Goal: Transaction & Acquisition: Purchase product/service

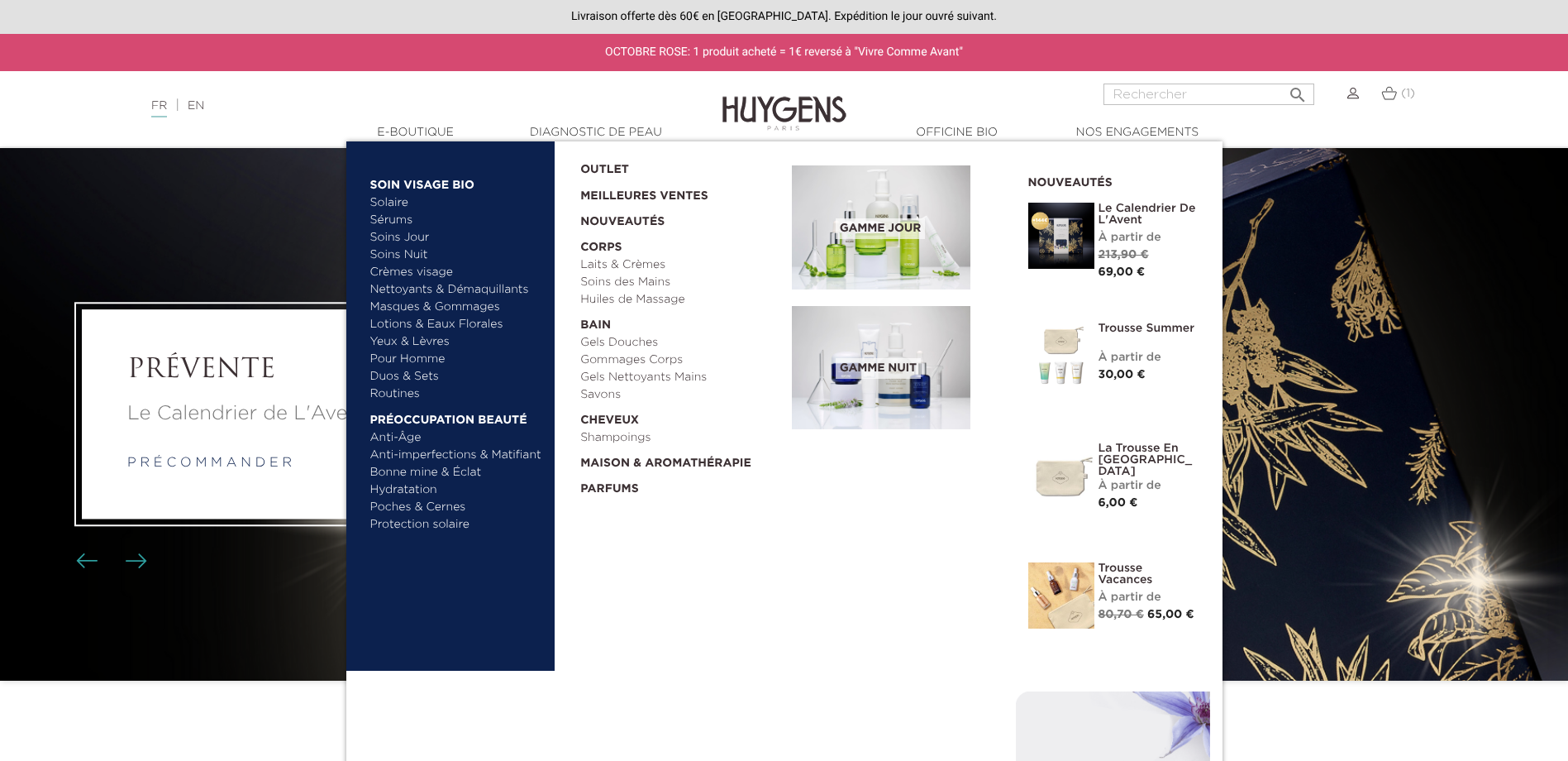
click at [597, 193] on link "Meilleures Ventes" at bounding box center [672, 192] width 185 height 27
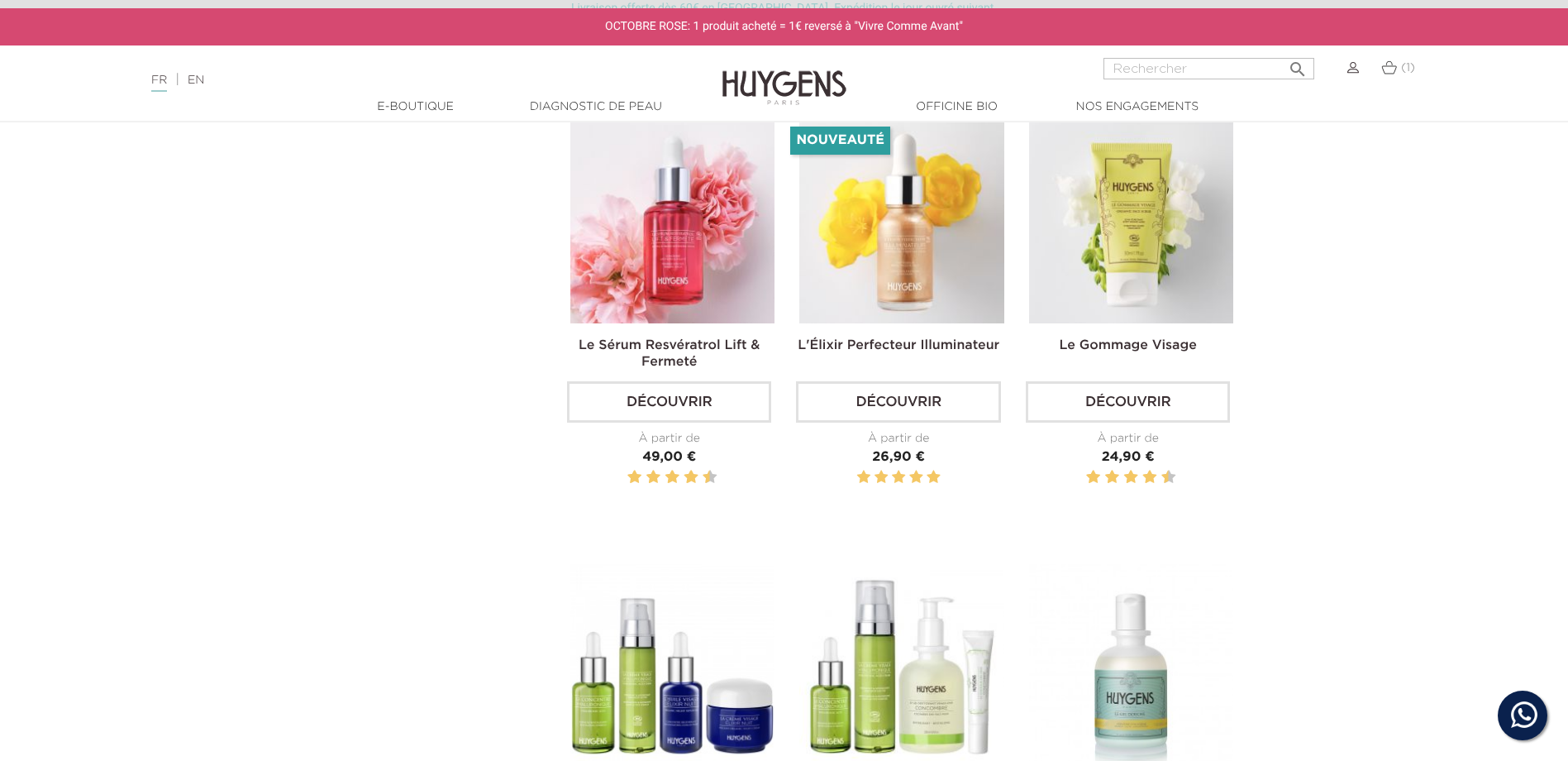
scroll to position [1819, 0]
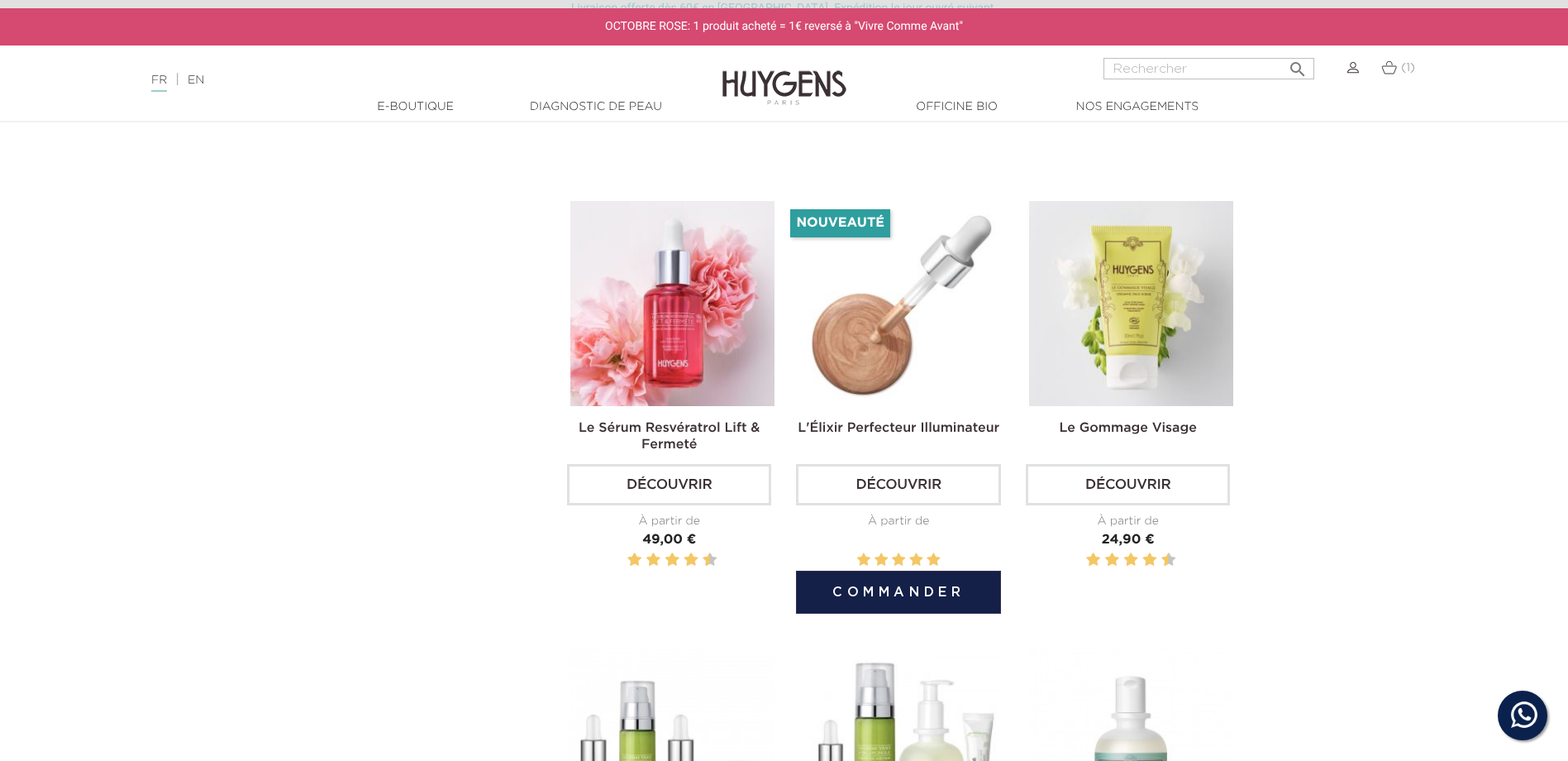
click at [889, 473] on link "Découvrir" at bounding box center [898, 484] width 204 height 42
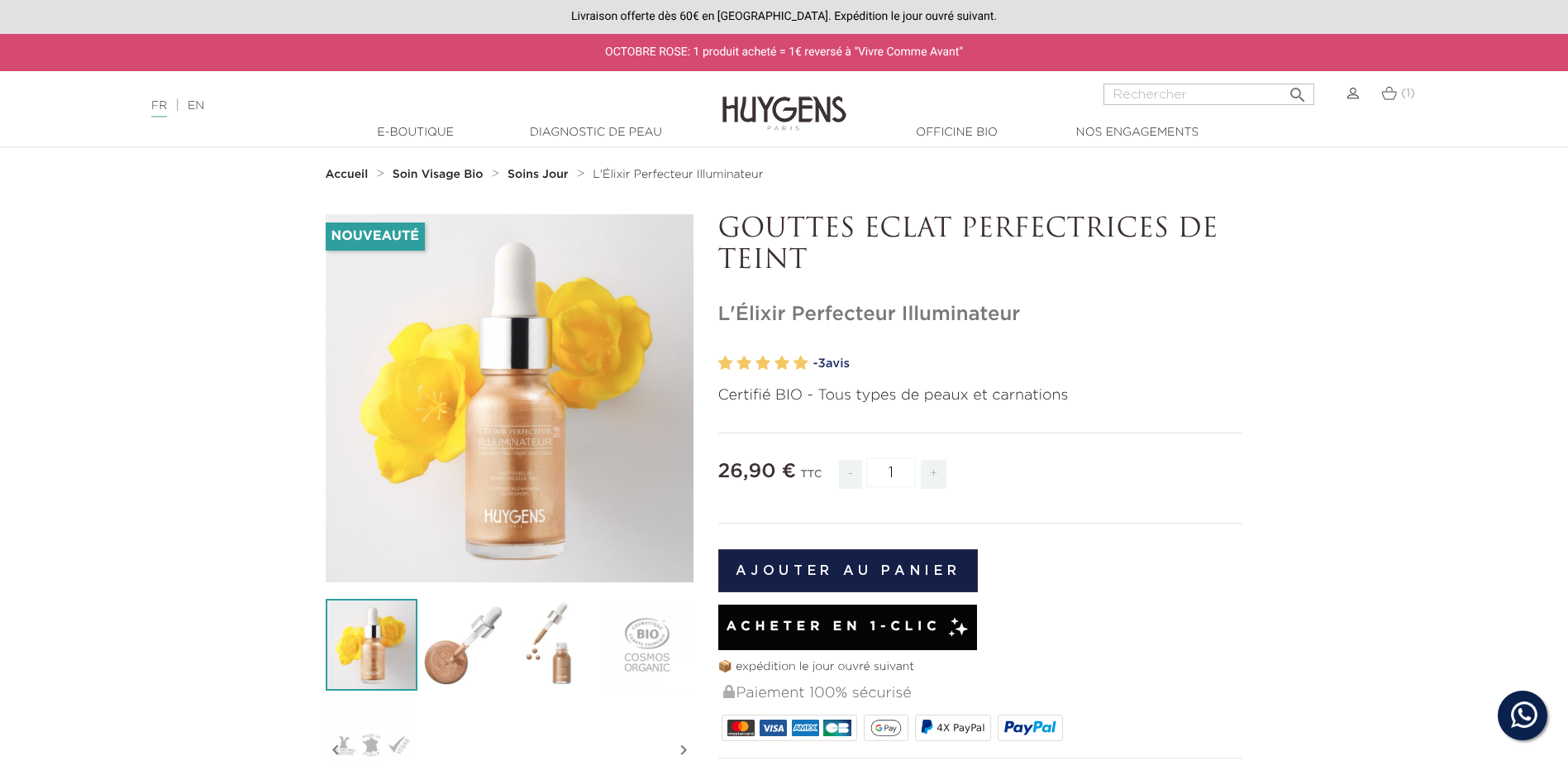
click at [740, 562] on button "Ajouter au panier" at bounding box center [849, 570] width 261 height 43
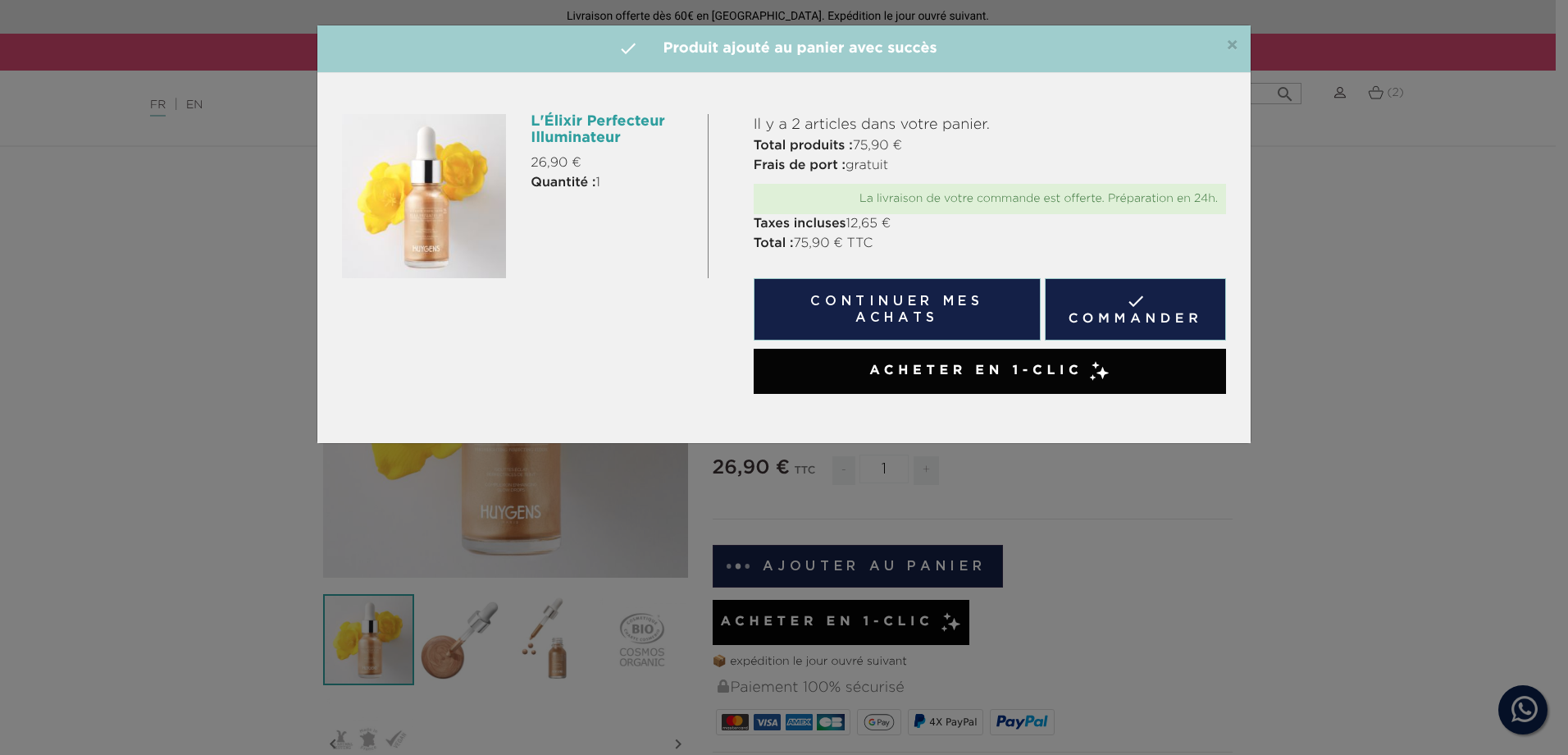
click at [1235, 43] on span "×" at bounding box center [1233, 46] width 12 height 19
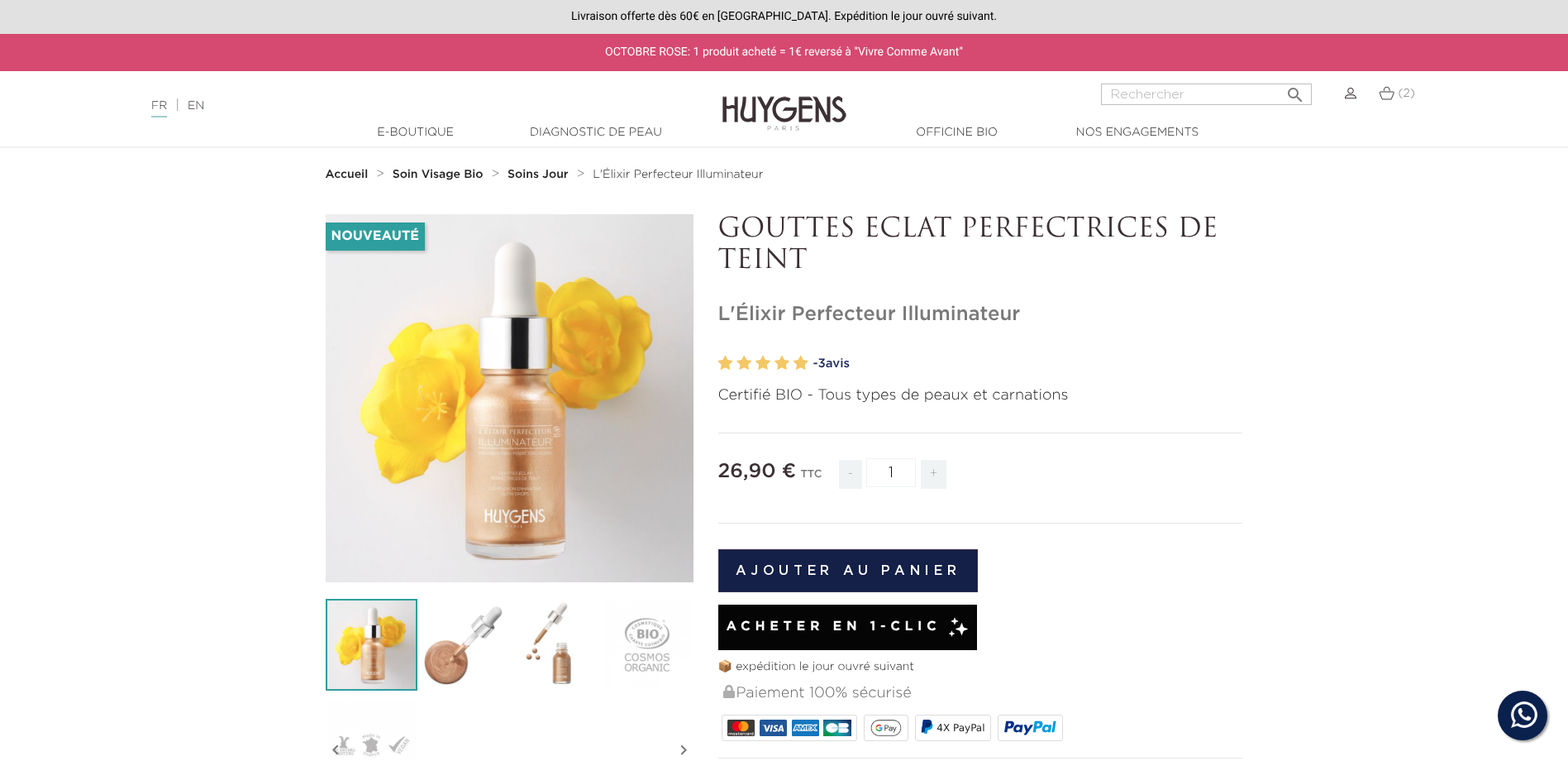
click at [1393, 87] on link "(2)" at bounding box center [1397, 93] width 36 height 13
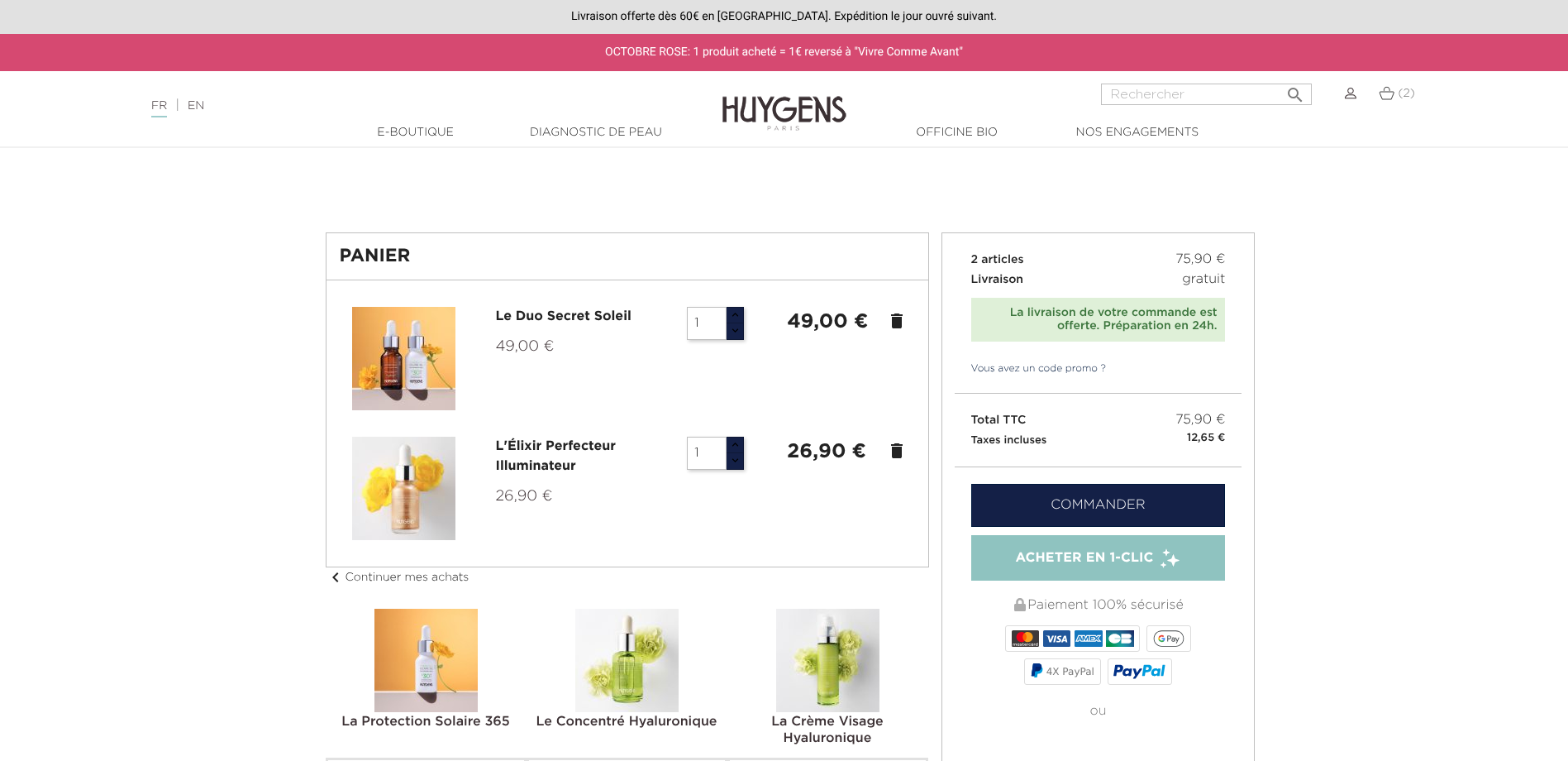
click at [899, 323] on icon "delete" at bounding box center [897, 321] width 20 height 20
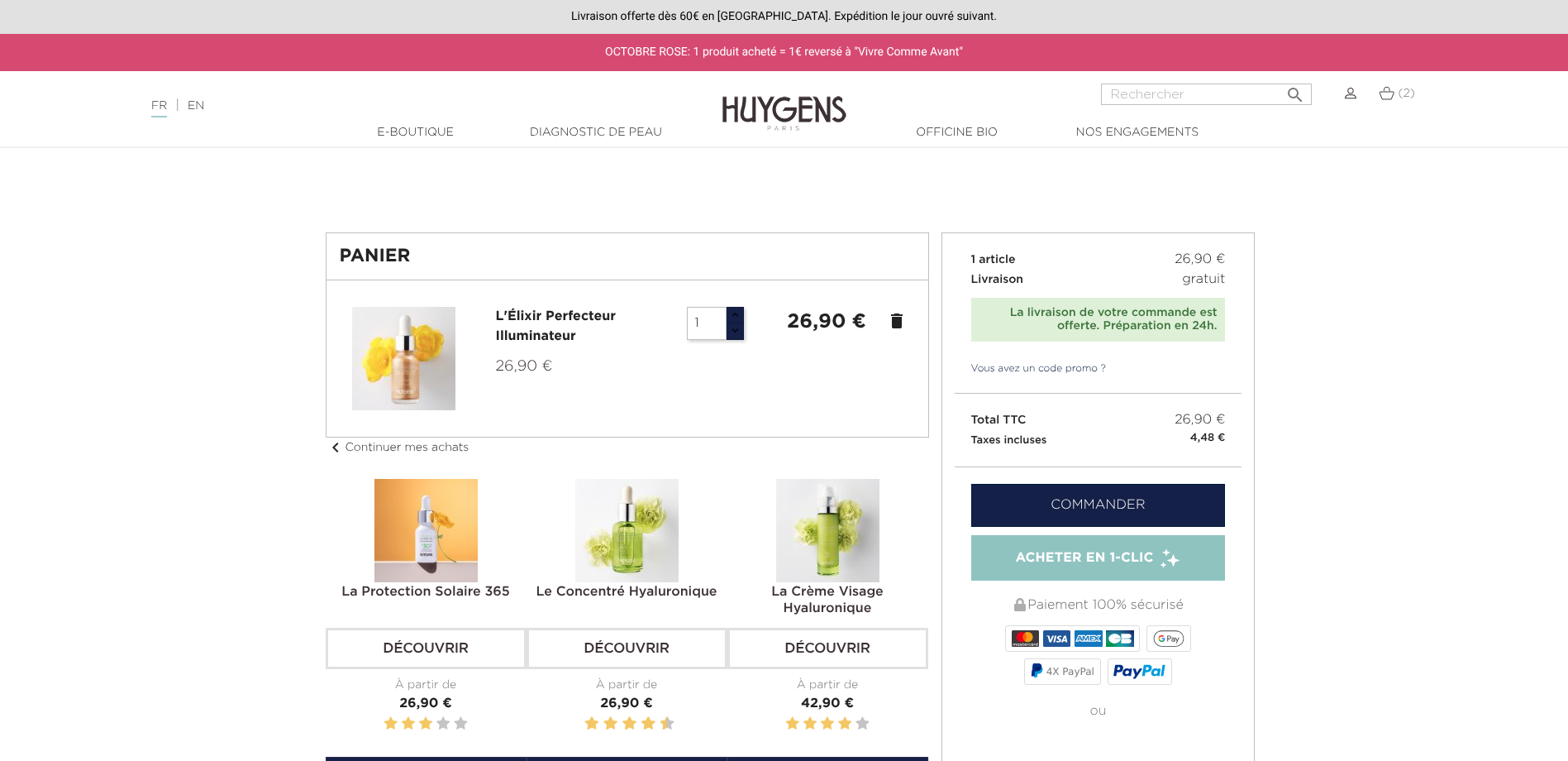
click at [621, 136] on link "Diagnostic de peau" at bounding box center [596, 133] width 165 height 18
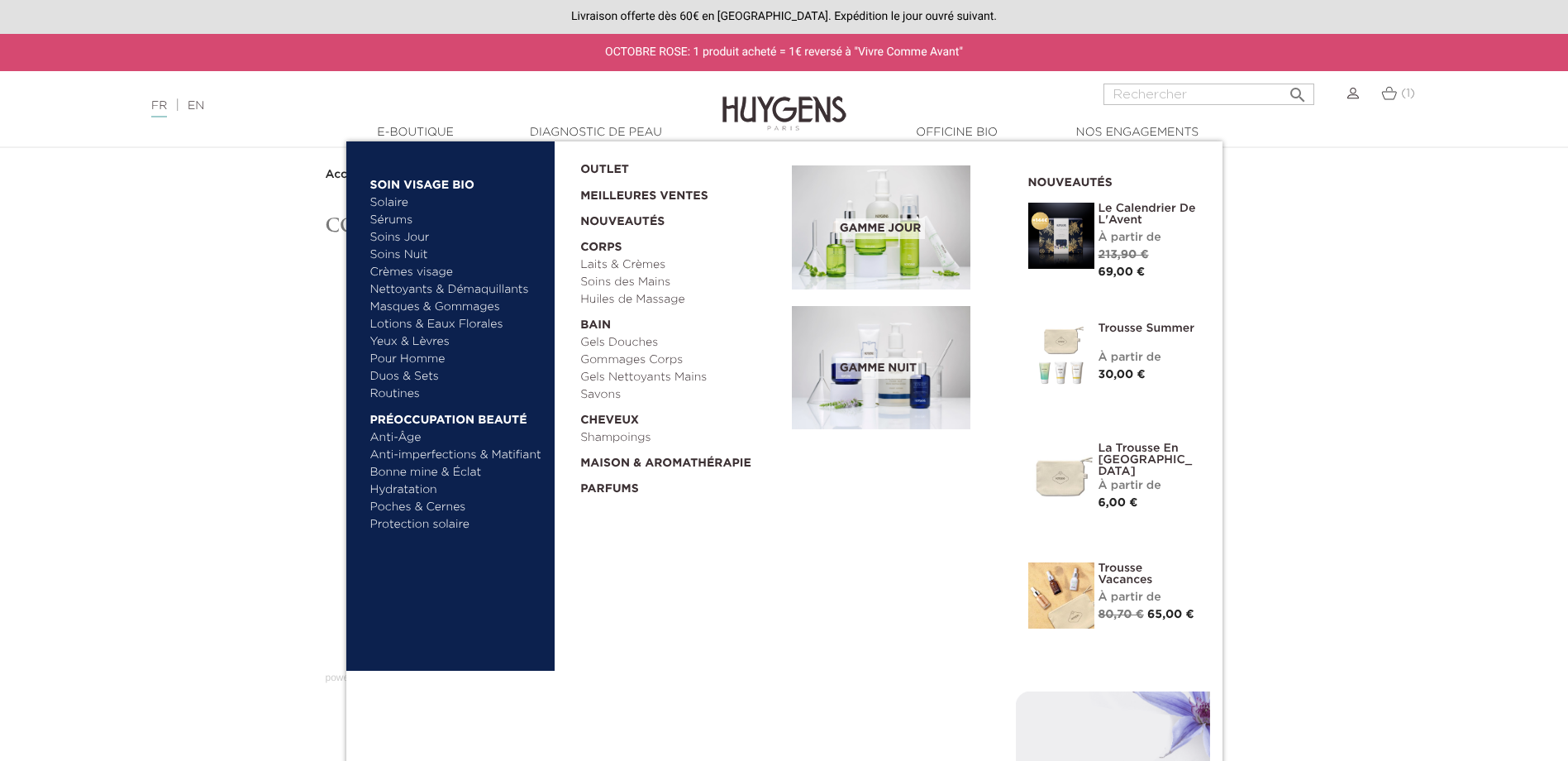
click at [607, 198] on link "Meilleures Ventes" at bounding box center [672, 192] width 185 height 27
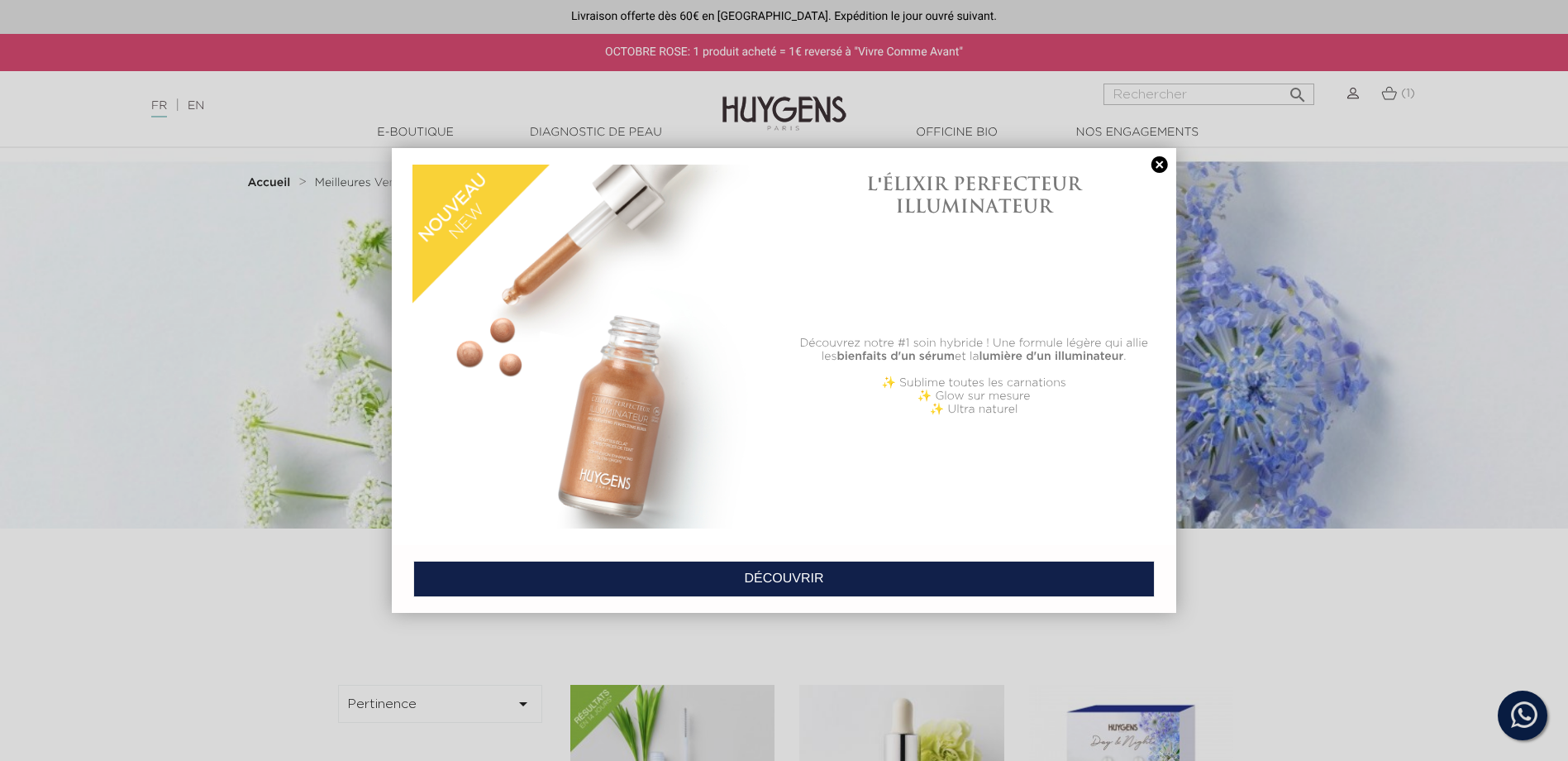
click at [1162, 169] on link at bounding box center [1160, 165] width 23 height 18
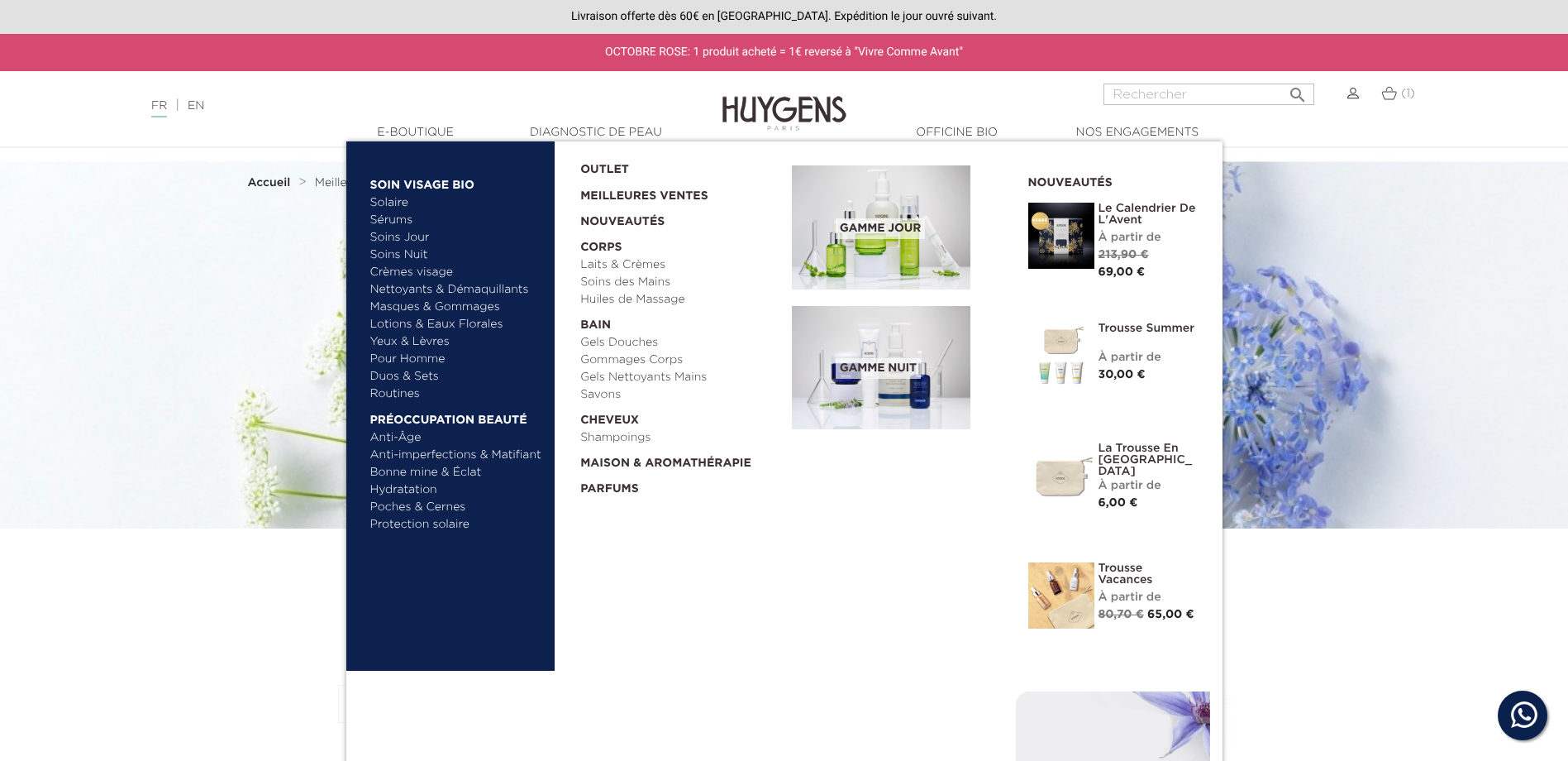
click at [629, 222] on link "Nouveautés" at bounding box center [680, 217] width 200 height 26
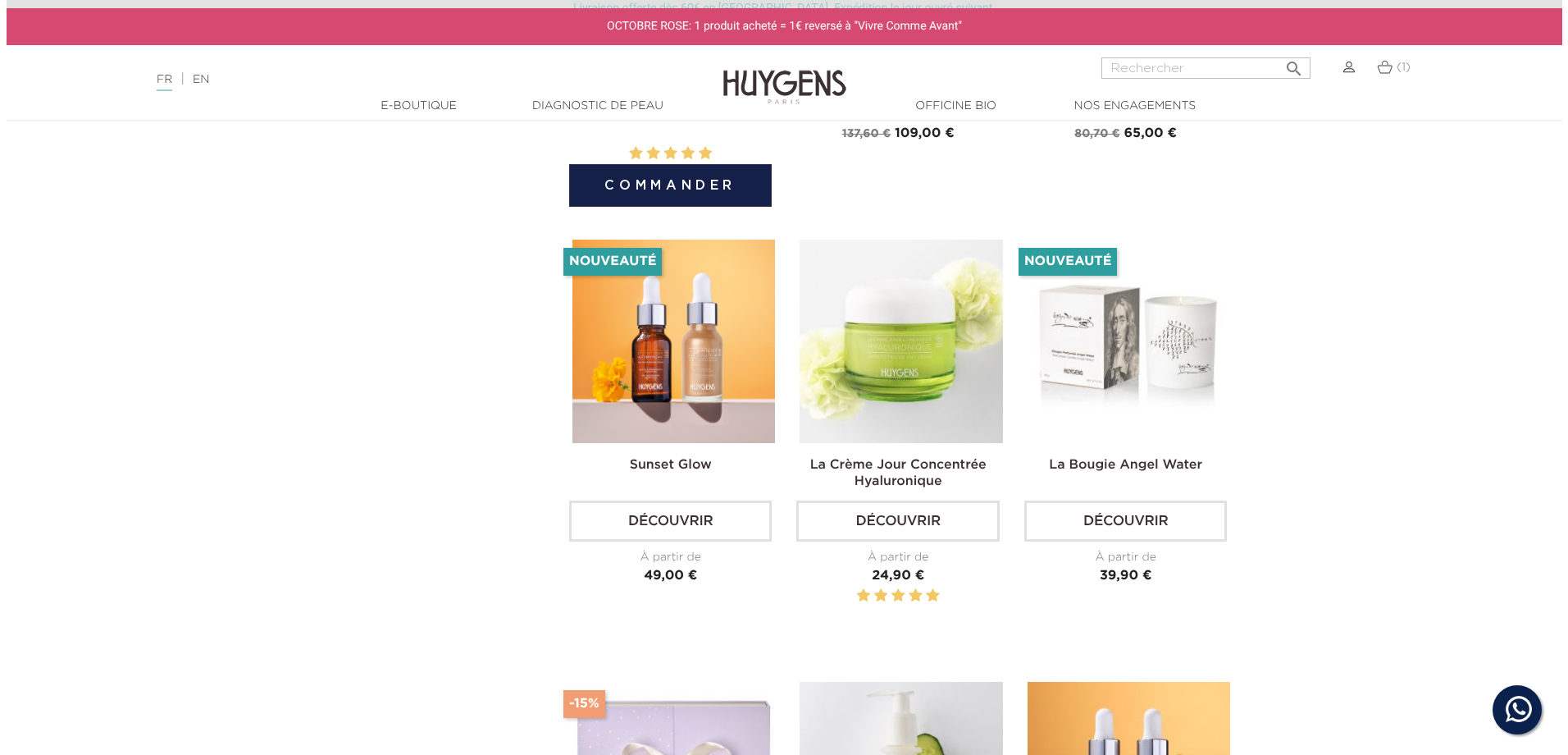
scroll to position [902, 0]
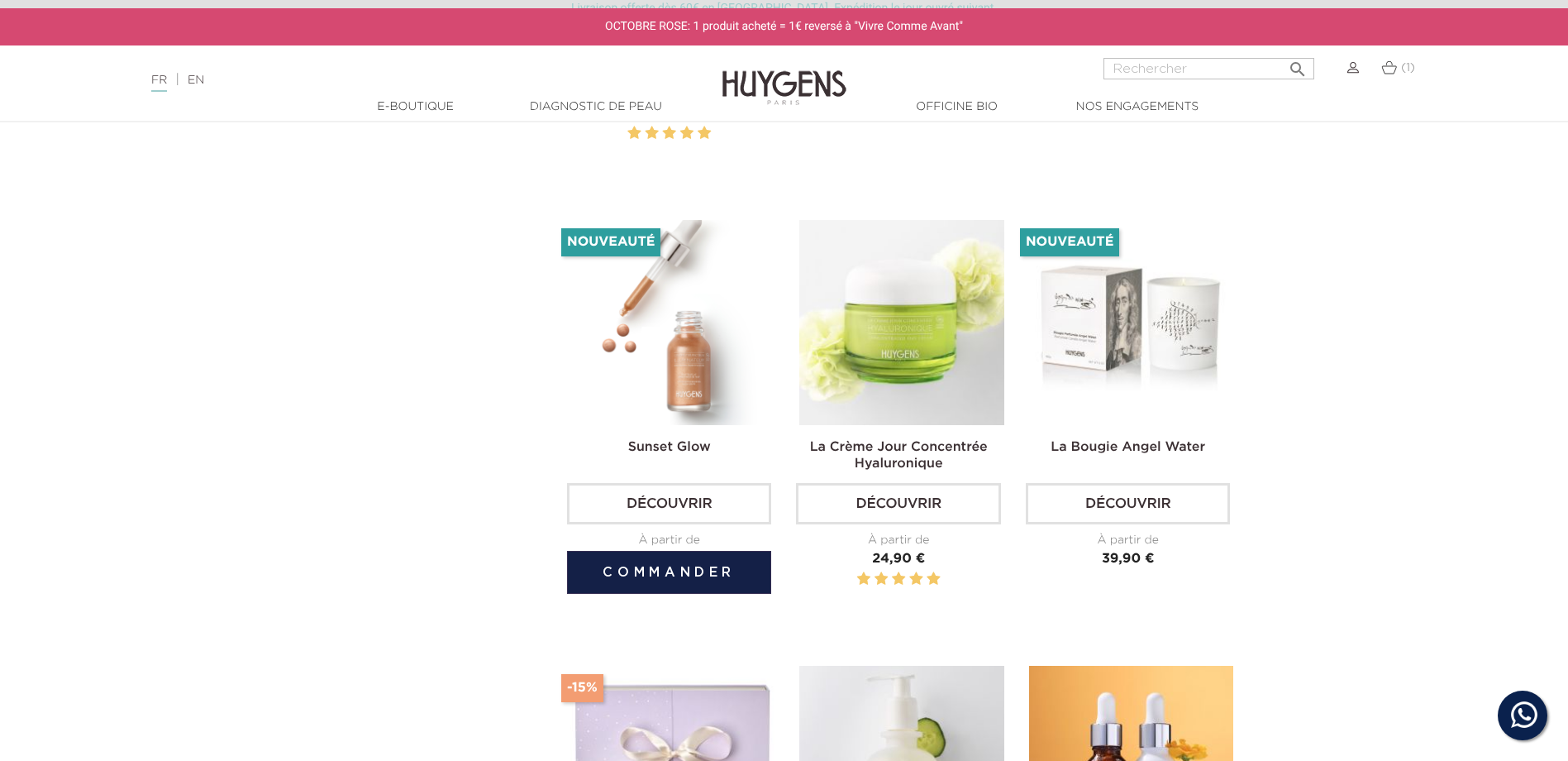
click at [644, 567] on button "Commander" at bounding box center [670, 572] width 204 height 43
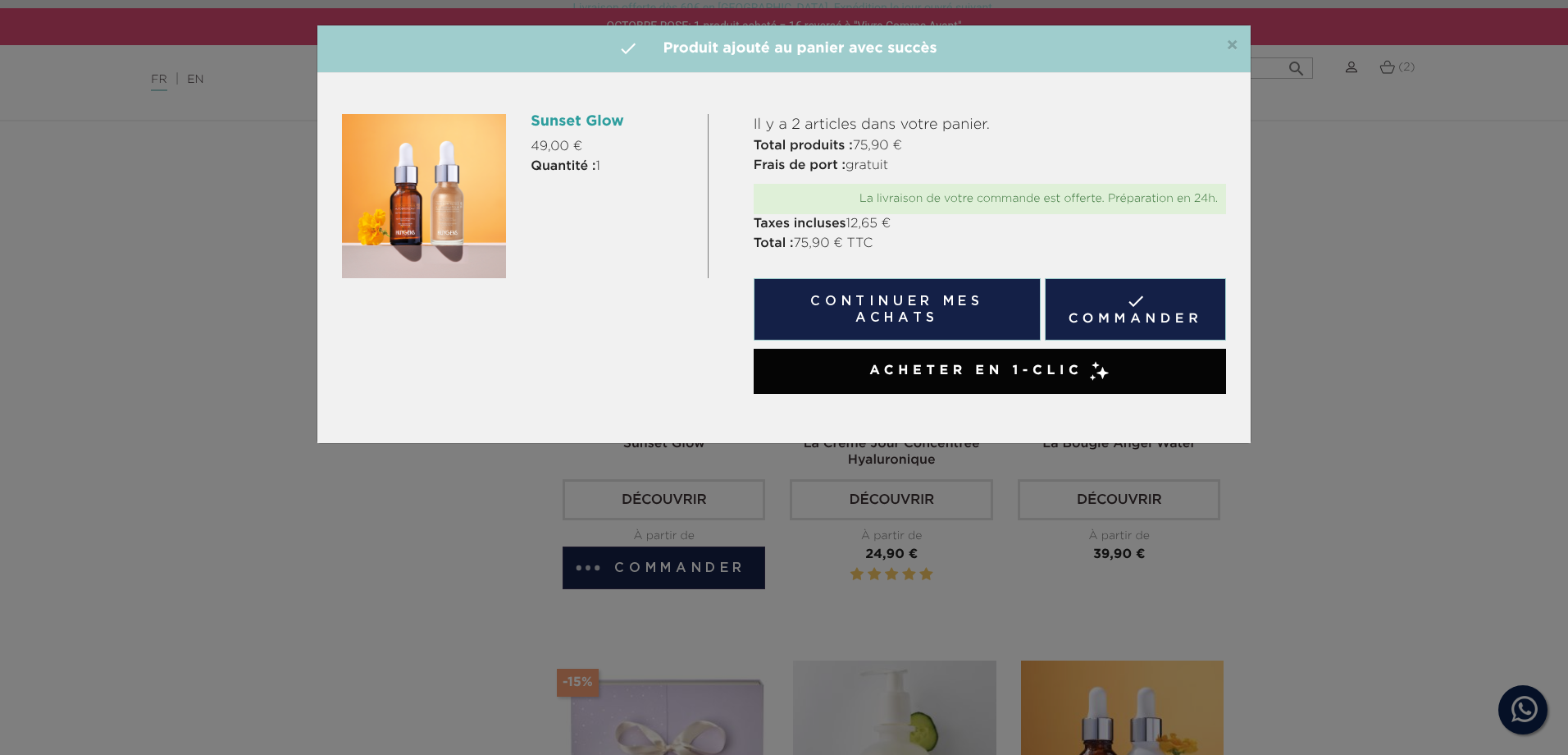
click at [1108, 314] on link " Commander" at bounding box center [1136, 309] width 181 height 62
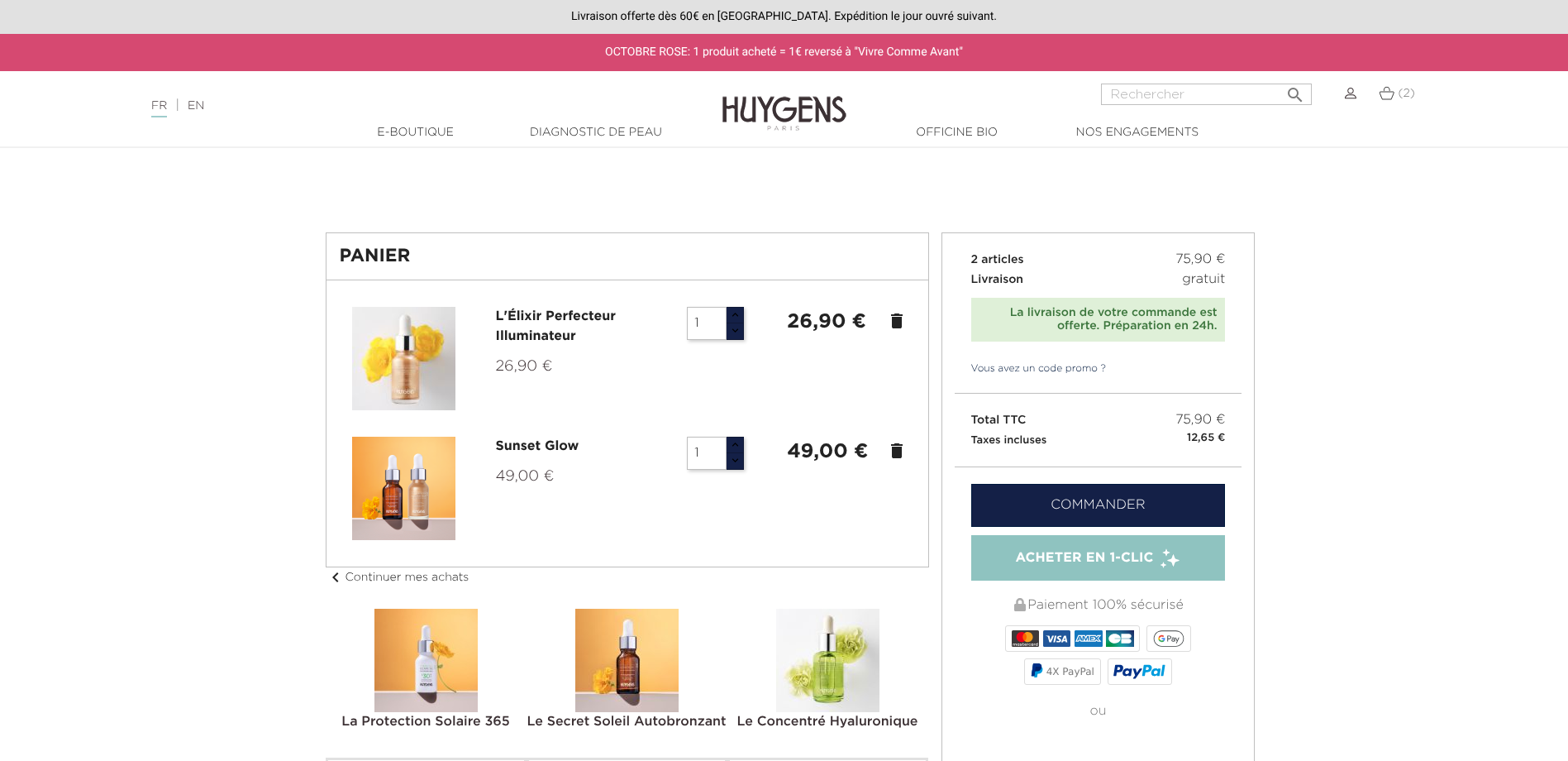
click at [894, 326] on icon "delete" at bounding box center [897, 321] width 20 height 20
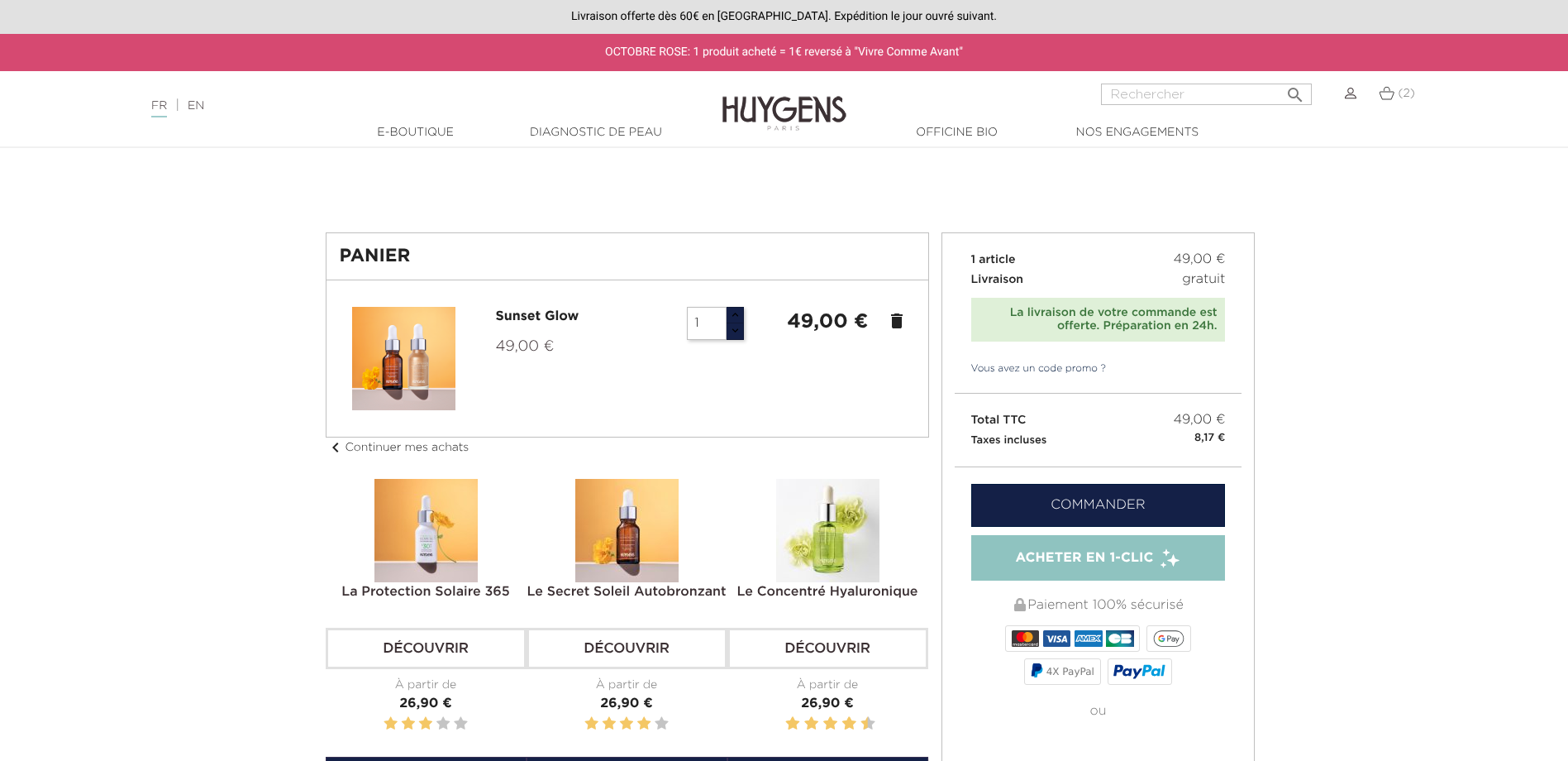
click at [1042, 512] on link "Commander" at bounding box center [1098, 505] width 255 height 43
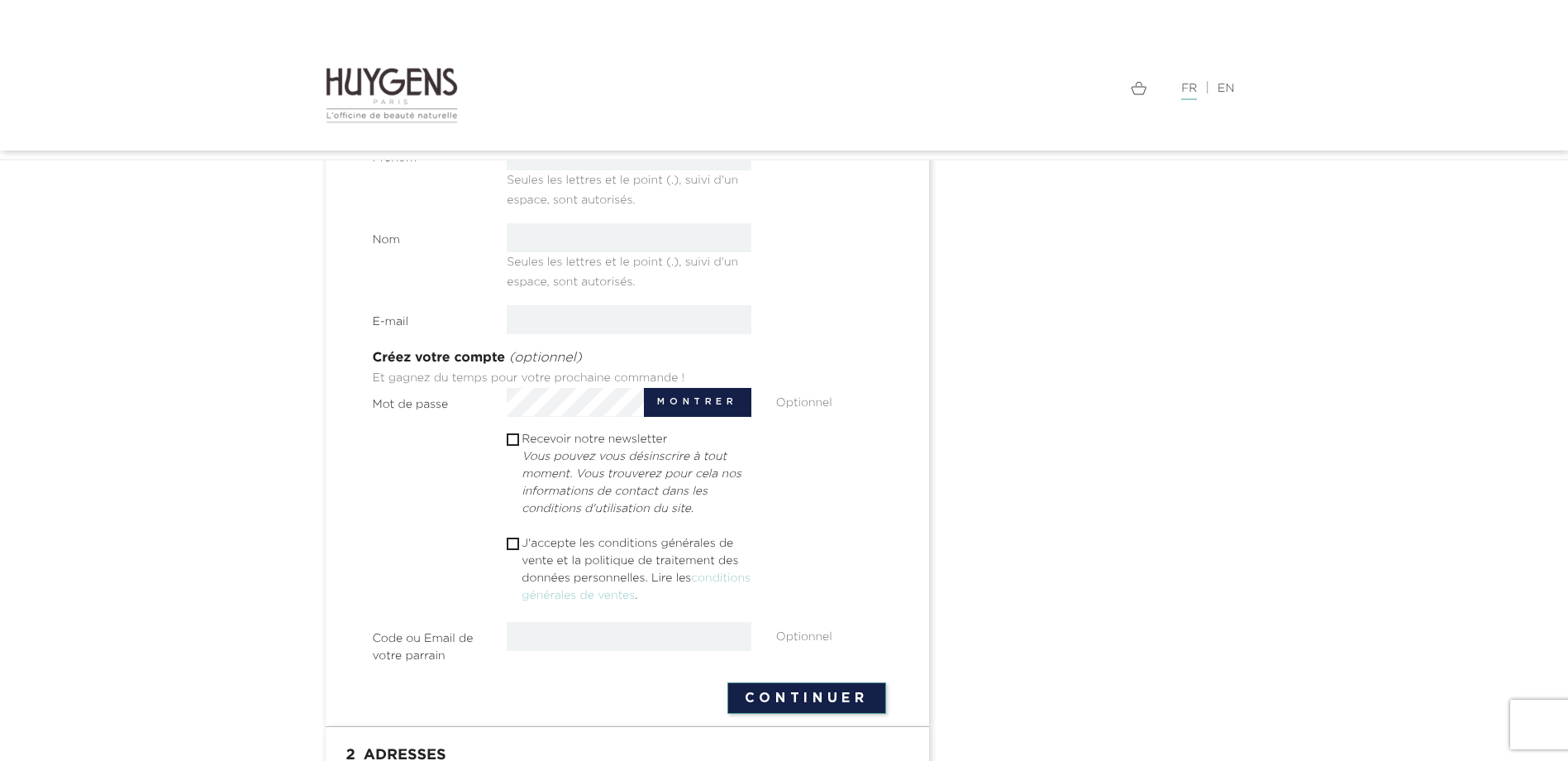
scroll to position [530, 0]
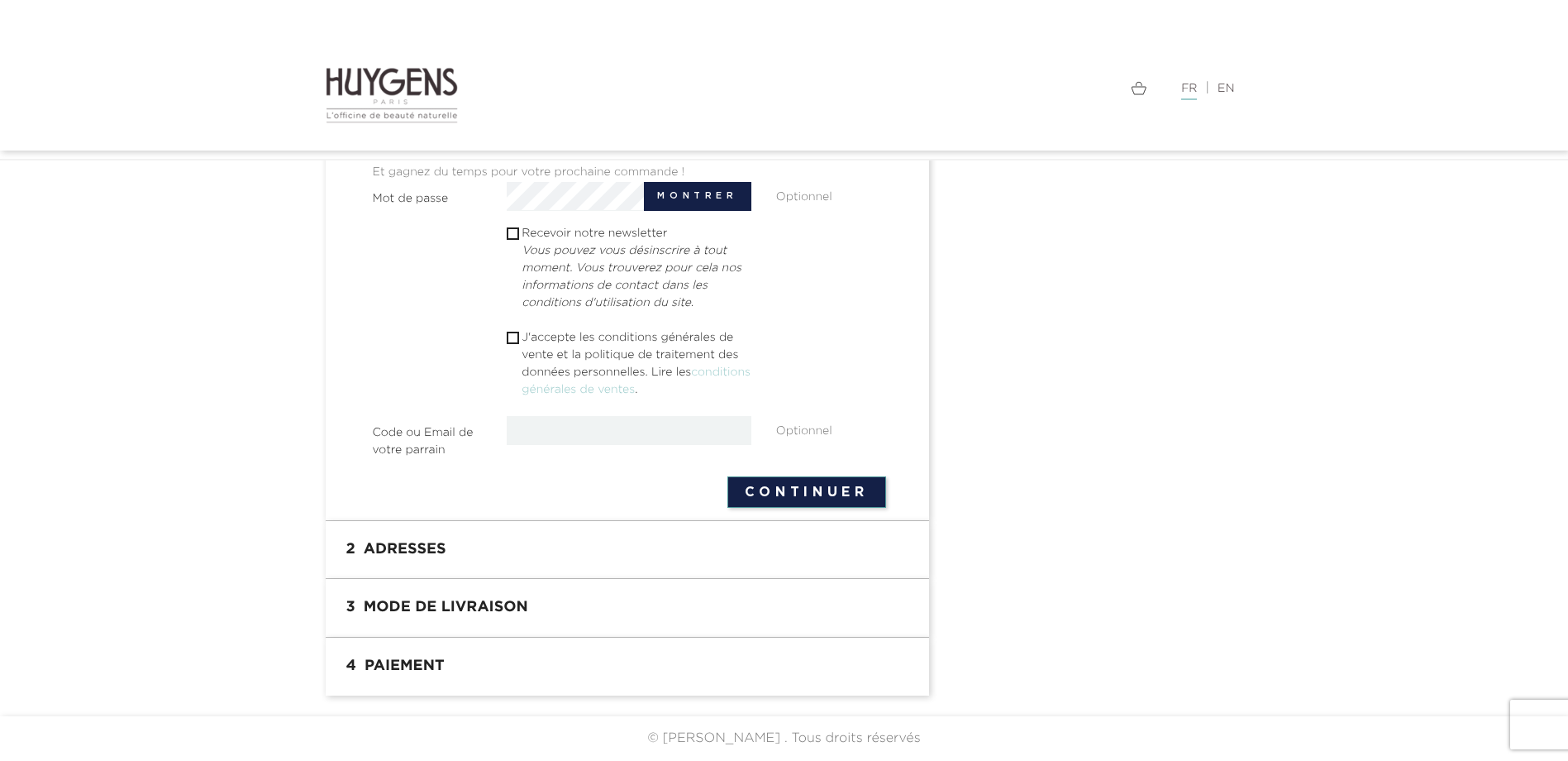
click at [529, 437] on input "text" at bounding box center [629, 430] width 245 height 29
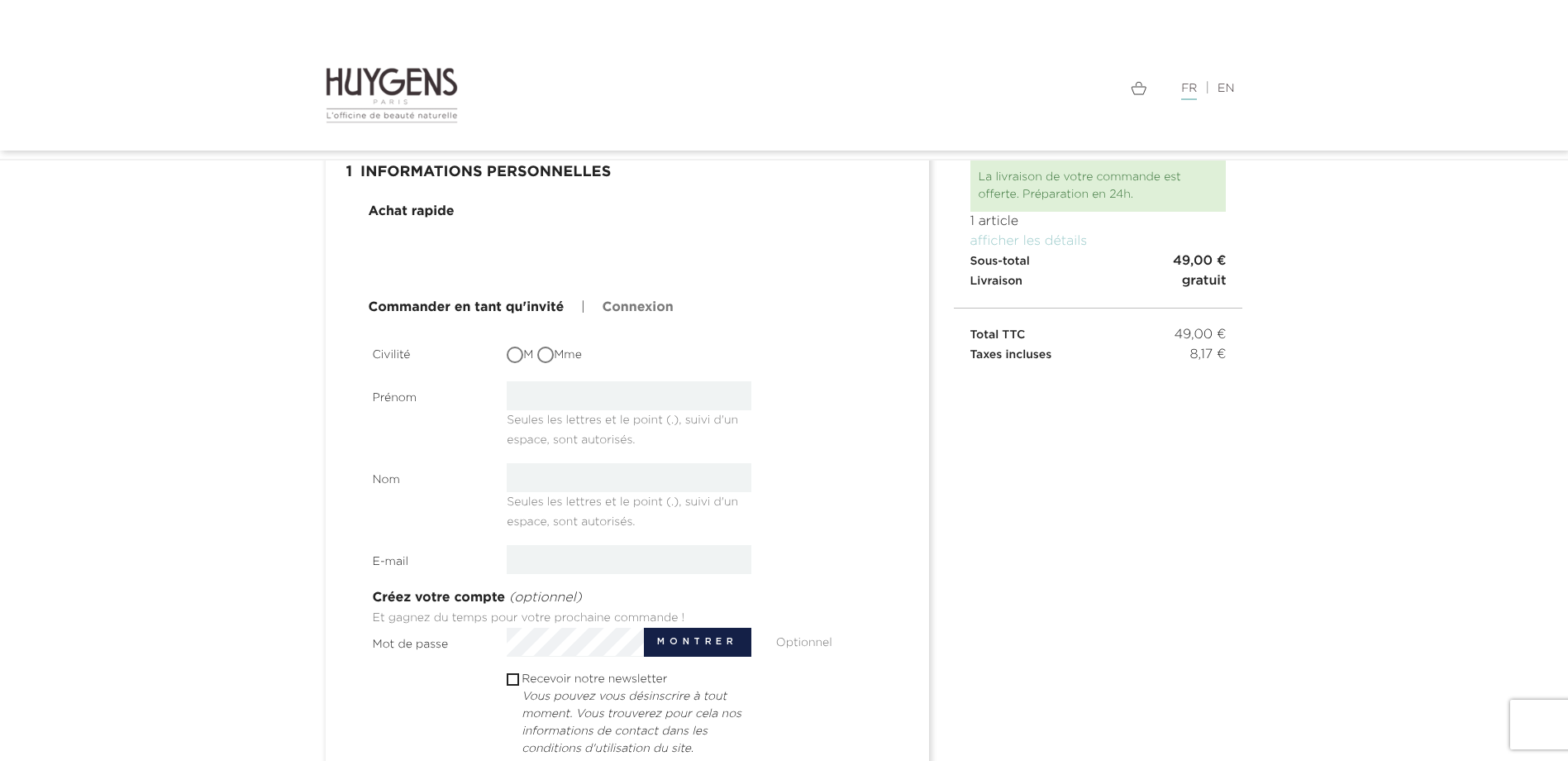
scroll to position [33, 0]
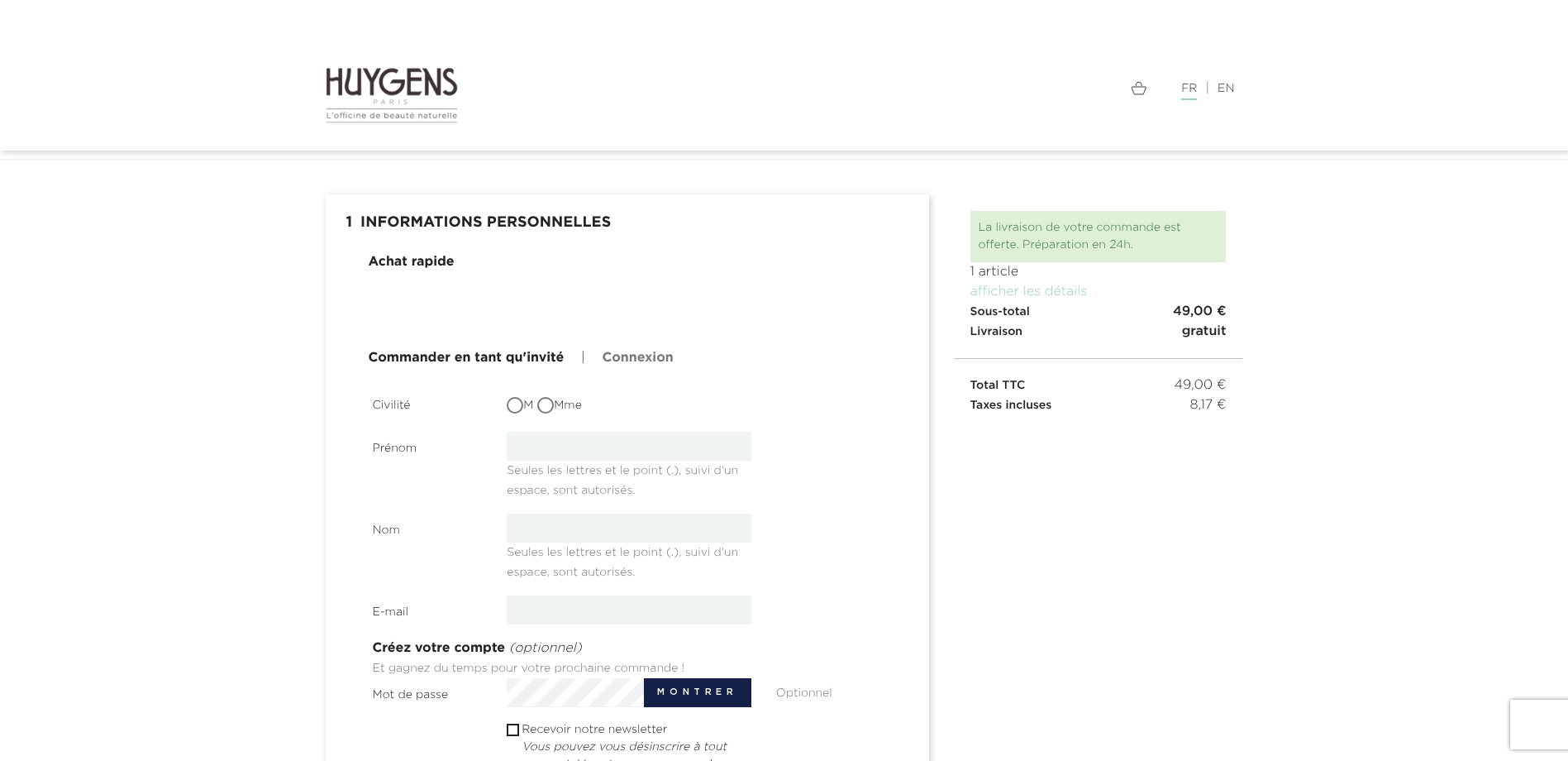
click at [555, 413] on input "Mme" at bounding box center [547, 406] width 17 height 17
radio input "true"
click at [523, 457] on input "text" at bounding box center [629, 446] width 245 height 29
type input "laura"
type input "chwalowski"
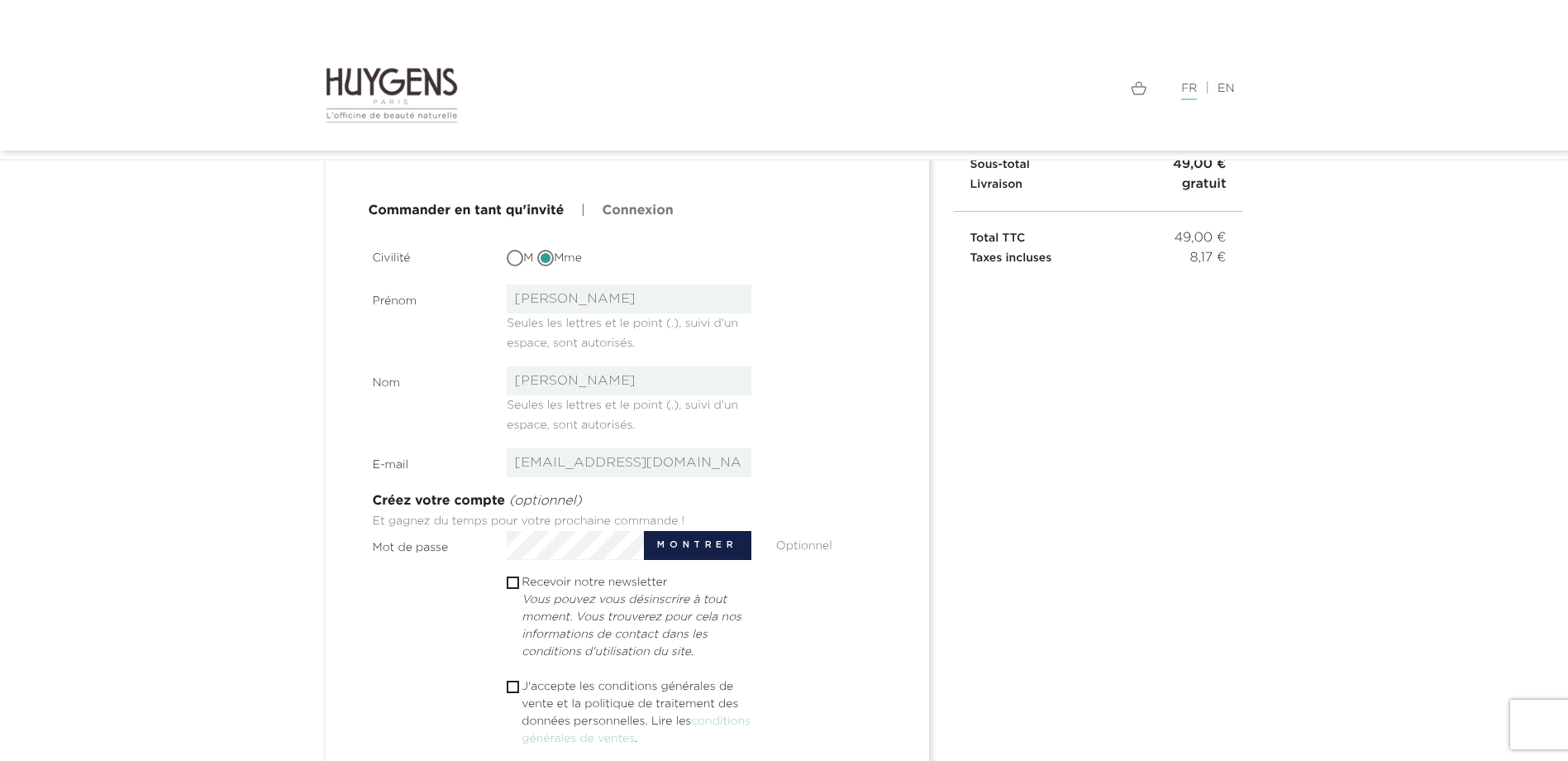
scroll to position [199, 0]
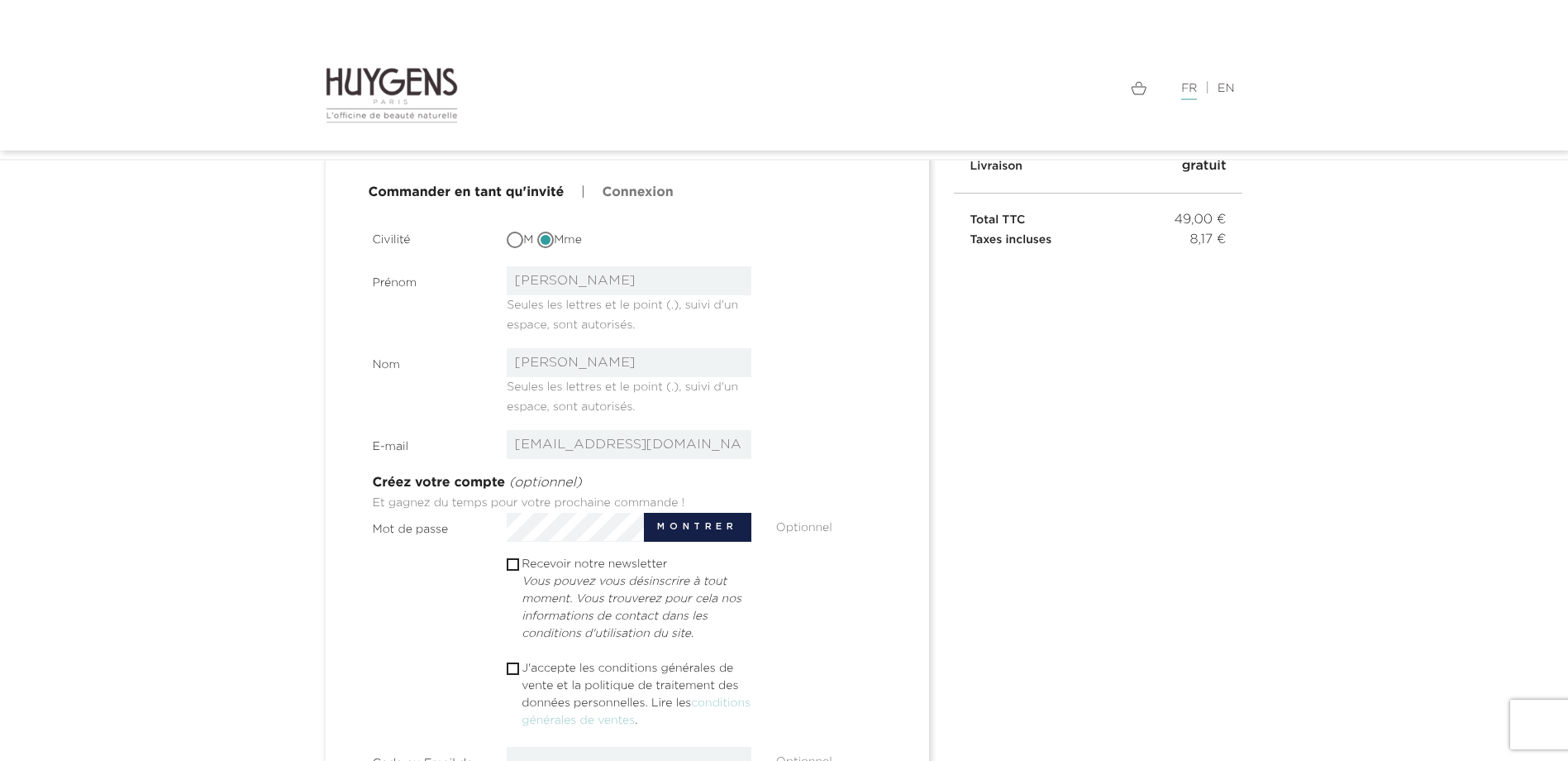
type input "lchwalowski@laposte.net"
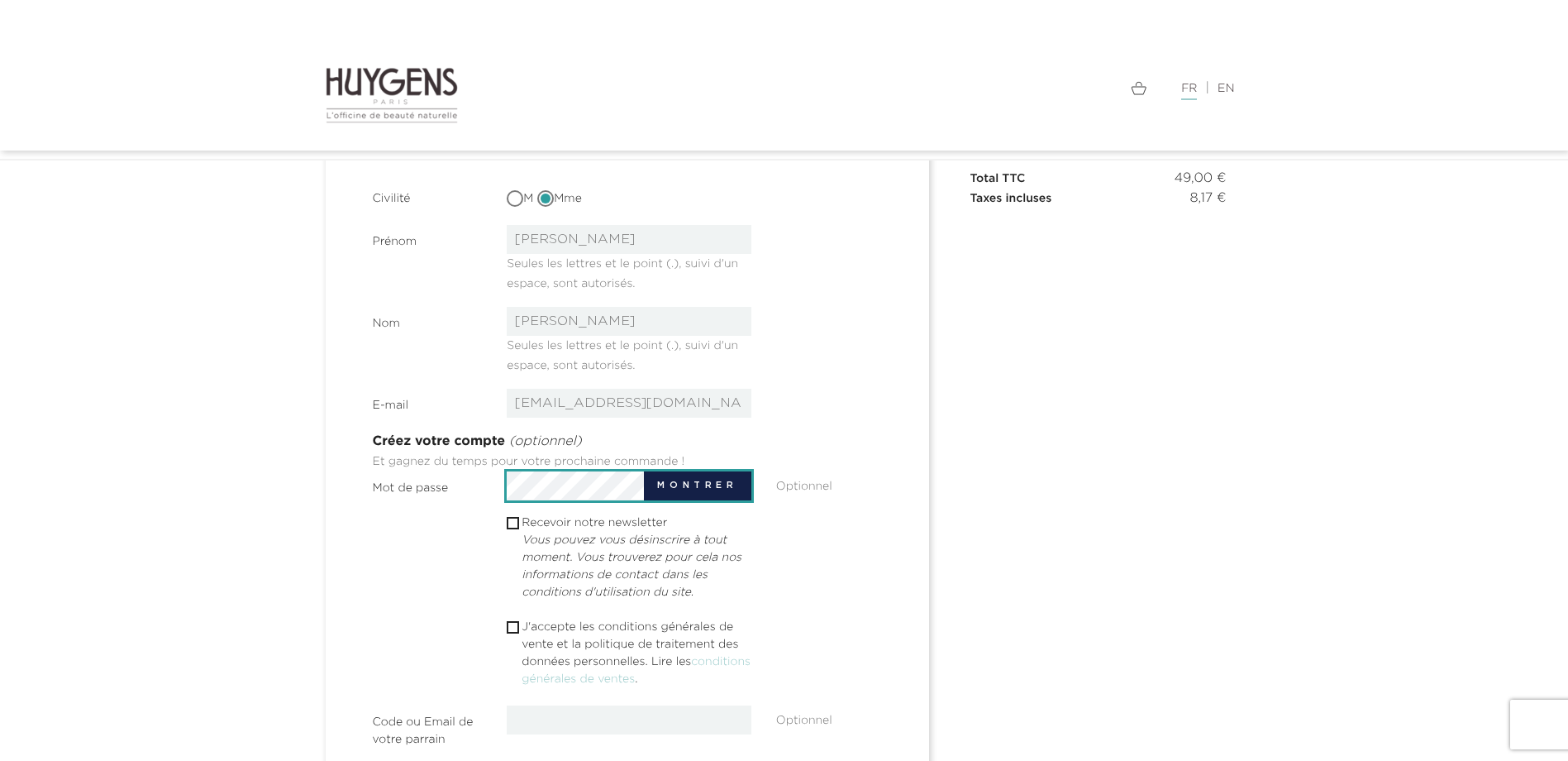
scroll to position [281, 0]
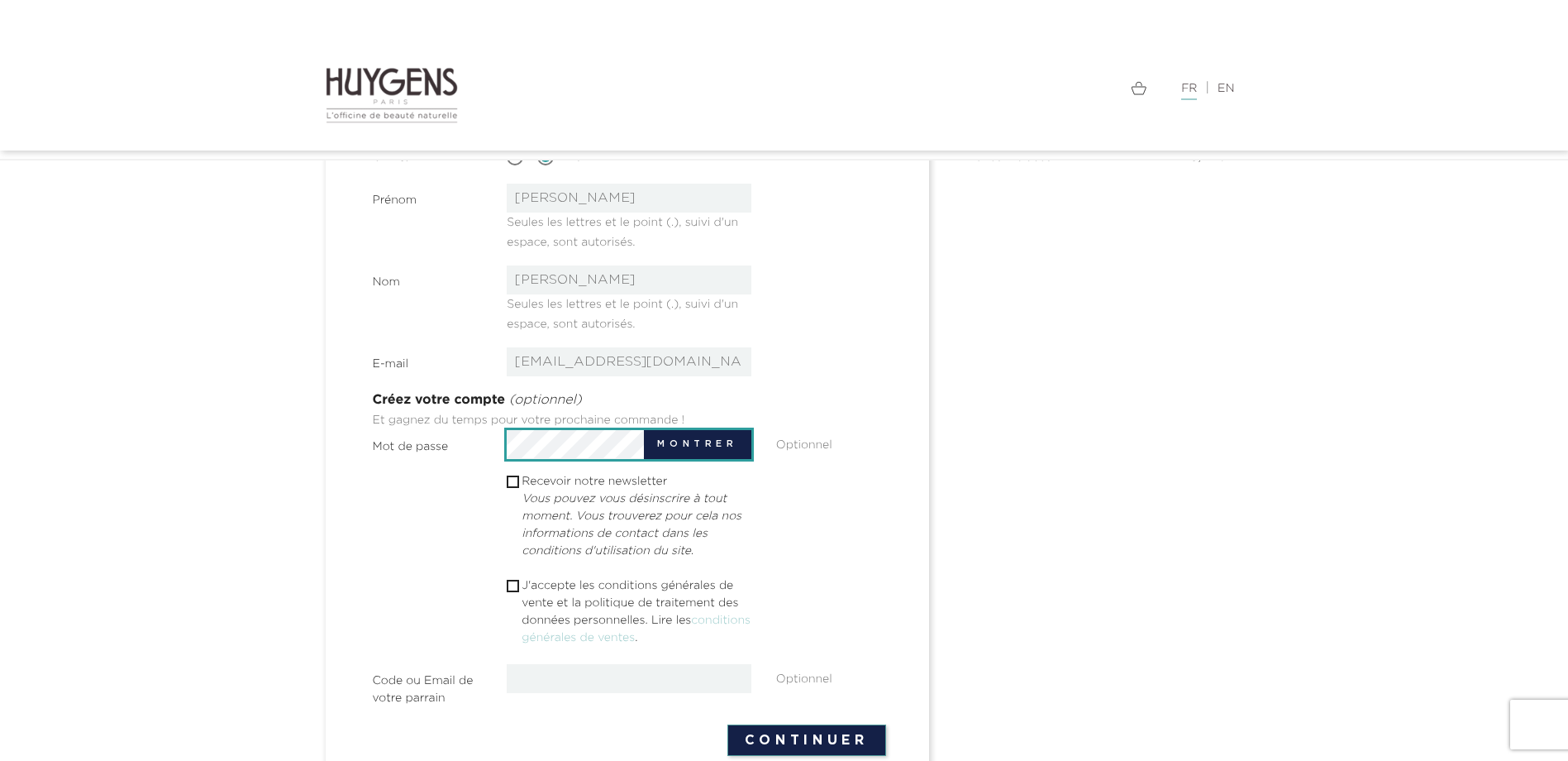
click at [523, 675] on input "text" at bounding box center [629, 679] width 245 height 29
paste input "KKCA-8X18-OZ0F-E0L9"
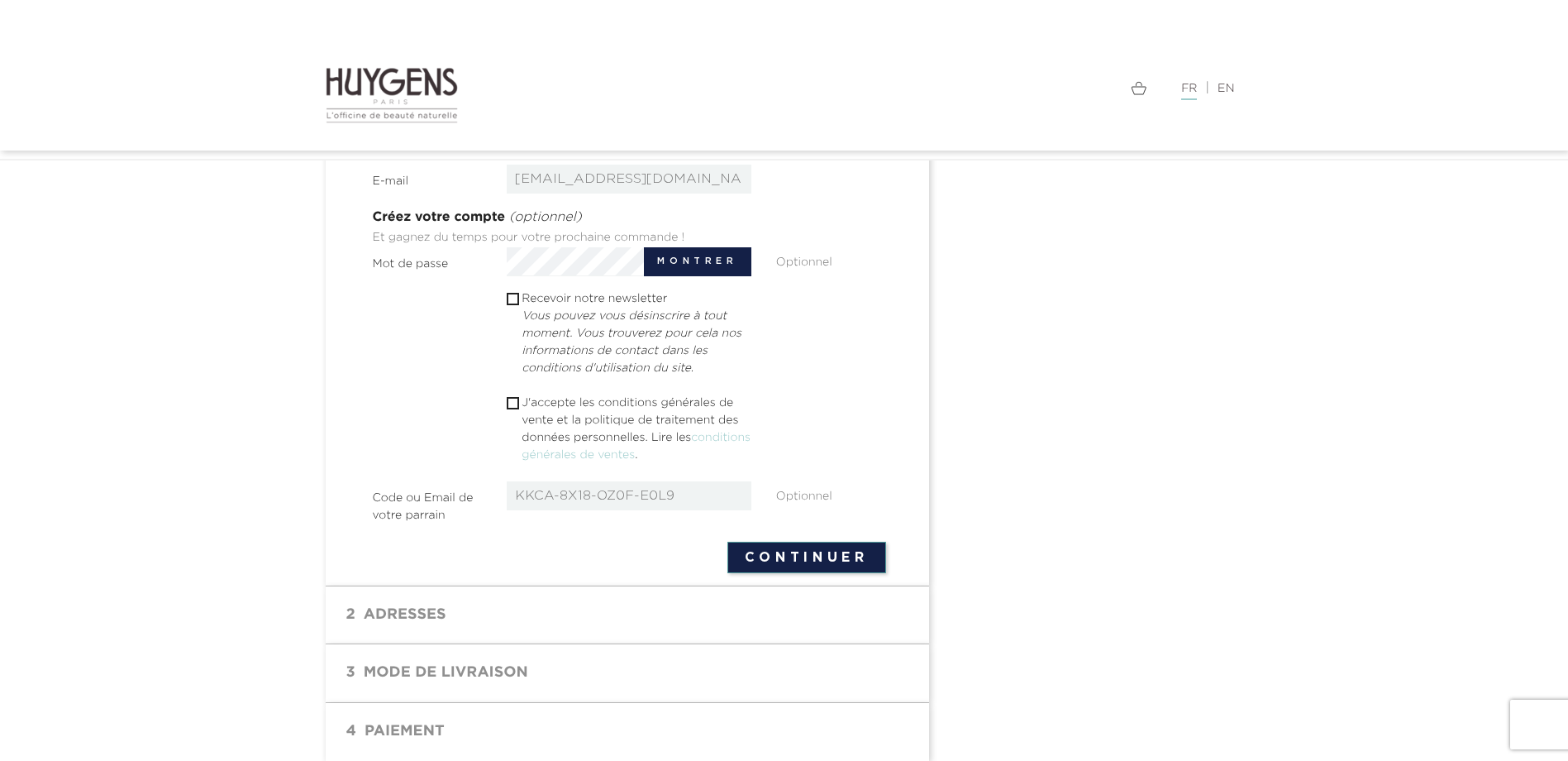
scroll to position [530, 0]
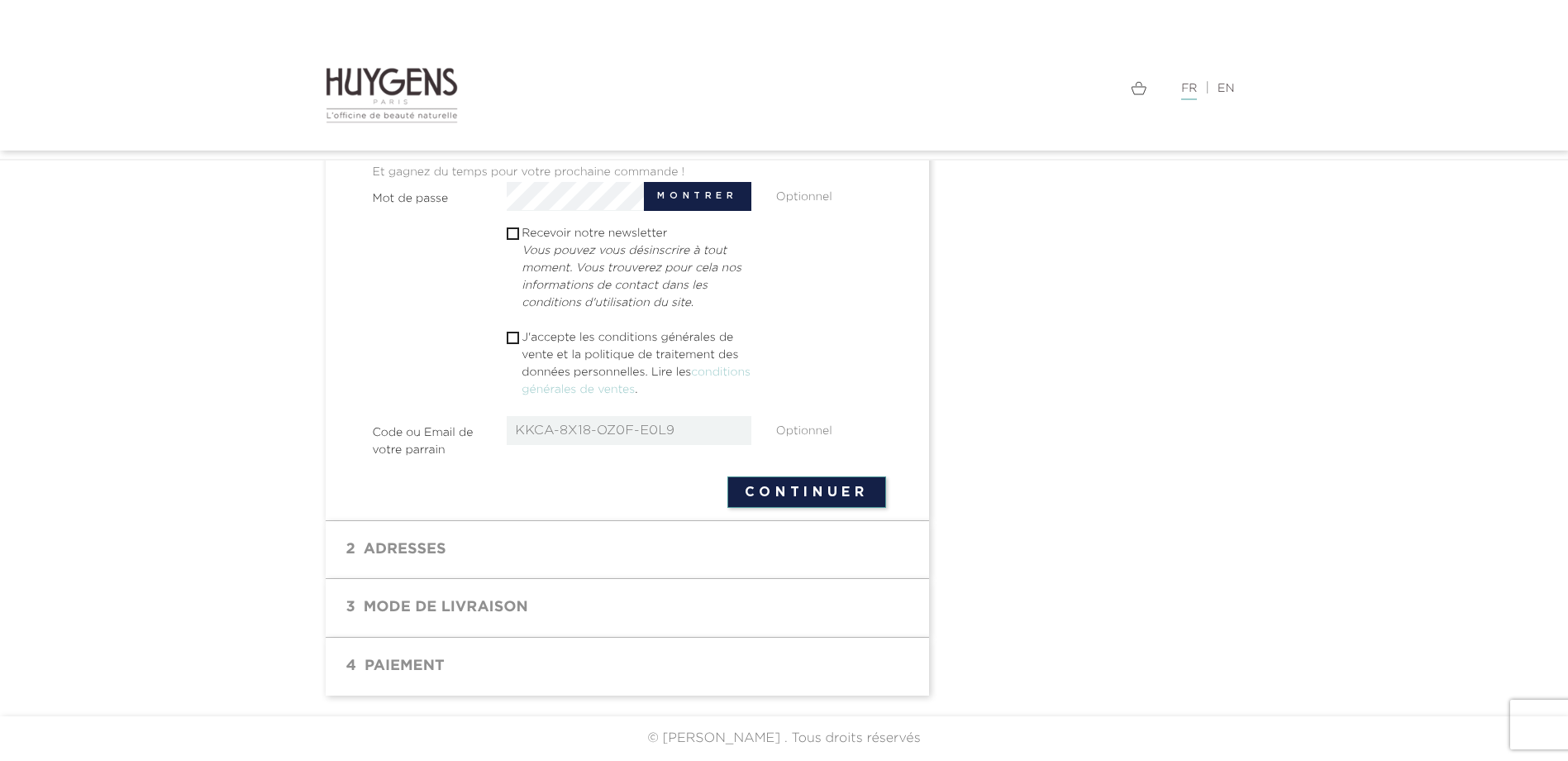
type input "KKCA-8X18-OZ0F-E0L9"
click at [747, 486] on form "Civilité M Mme Prénom laura Seules les lettres et le point (.), suivi d'un espa…" at bounding box center [629, 200] width 514 height 616
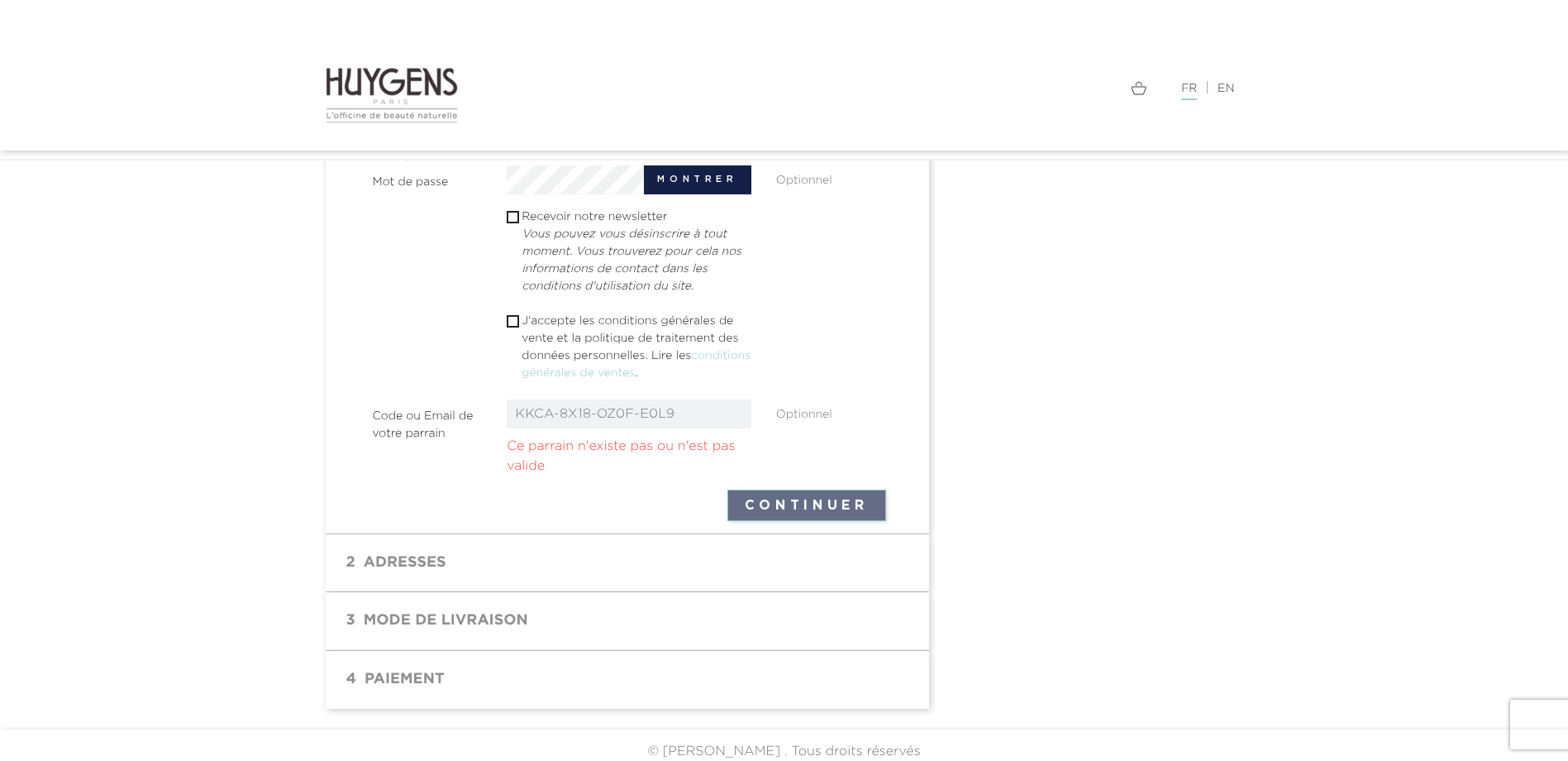
scroll to position [559, 0]
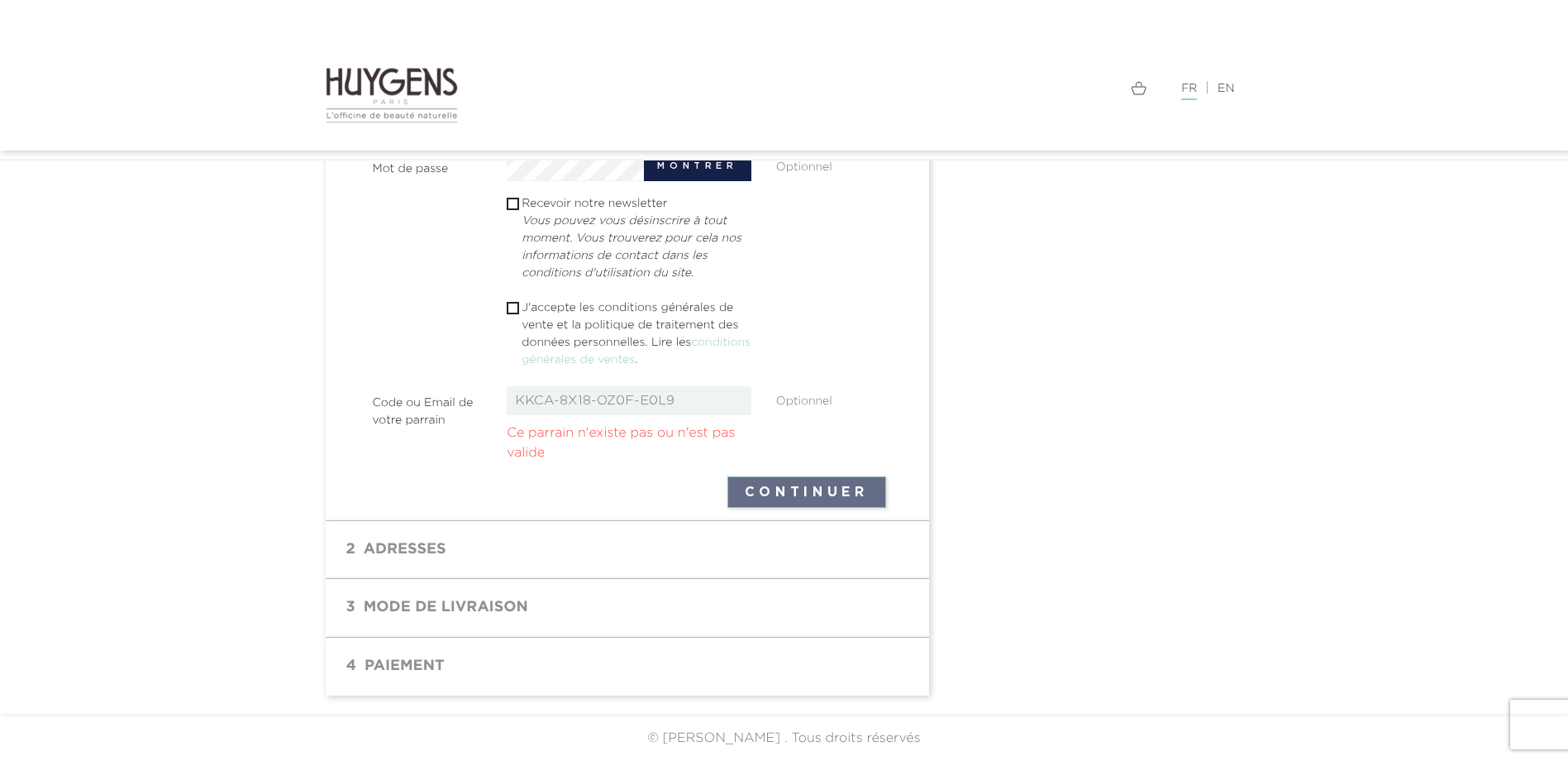
click at [726, 399] on section "Civilité M Mme Prénom laura Seules les lettres et le point (.), suivi d'un espa…" at bounding box center [629, 162] width 514 height 600
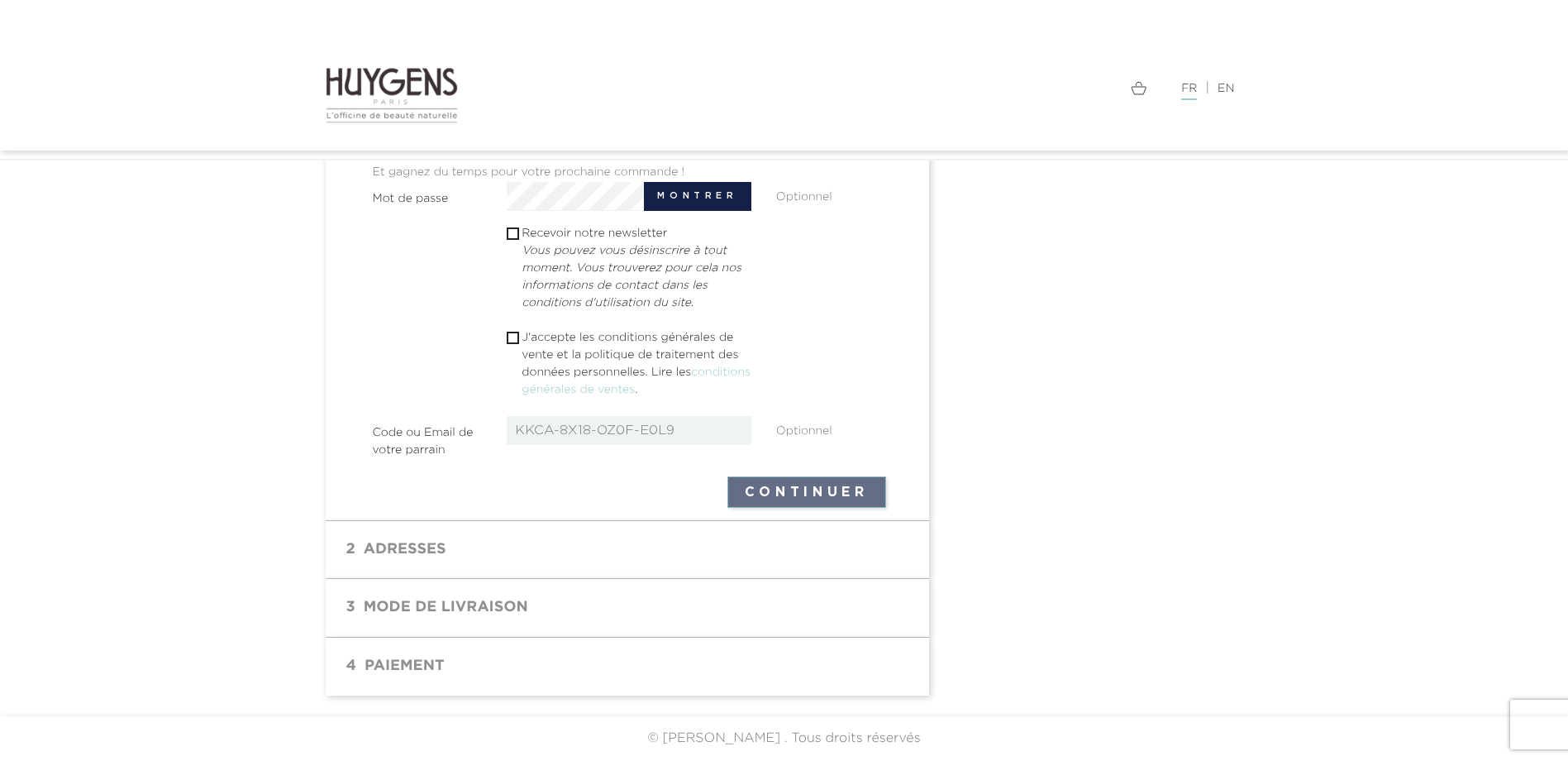
scroll to position [446, 0]
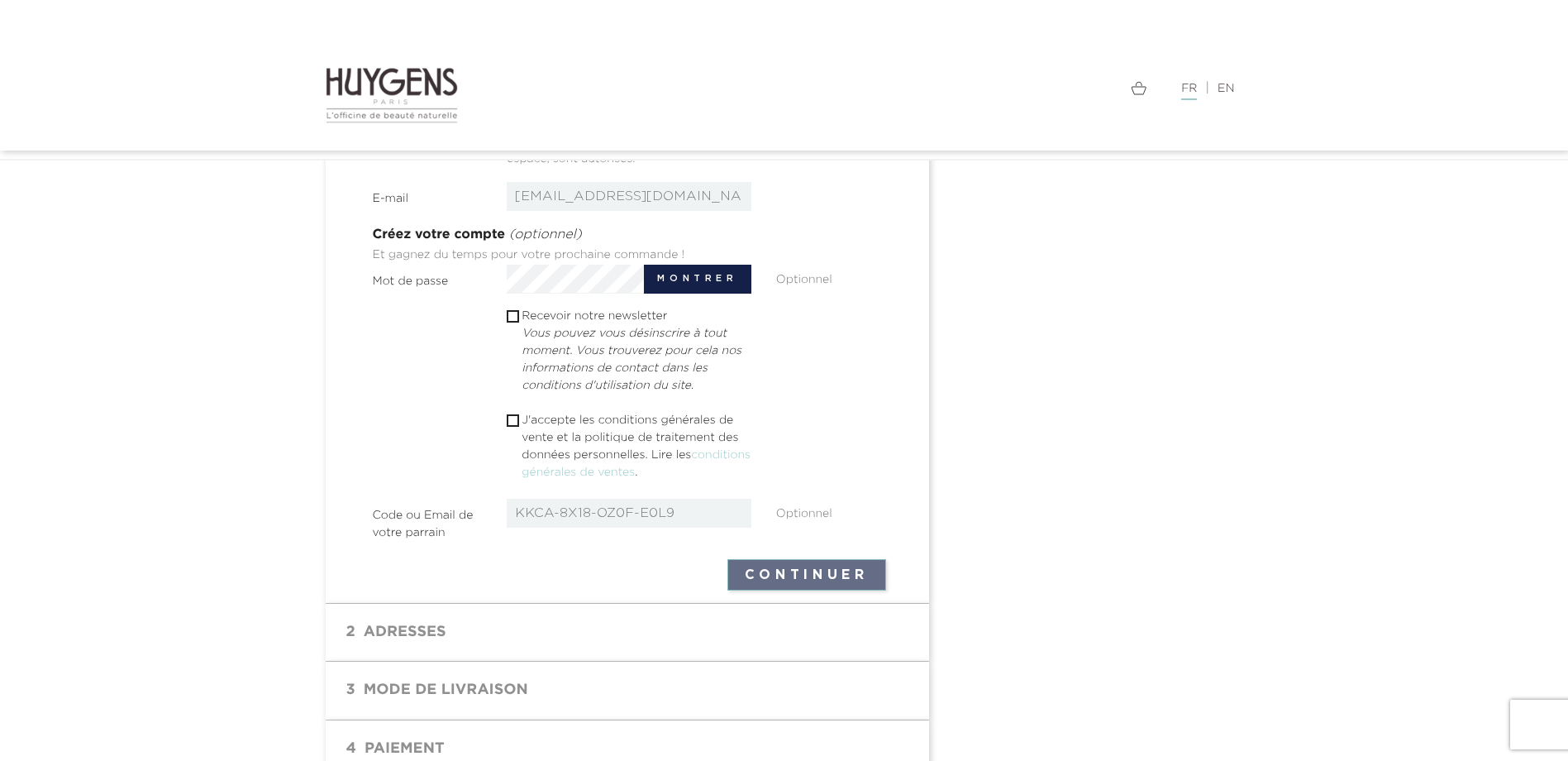
click at [512, 313] on input "checkbox" at bounding box center [512, 317] width 11 height 11
checkbox input "true"
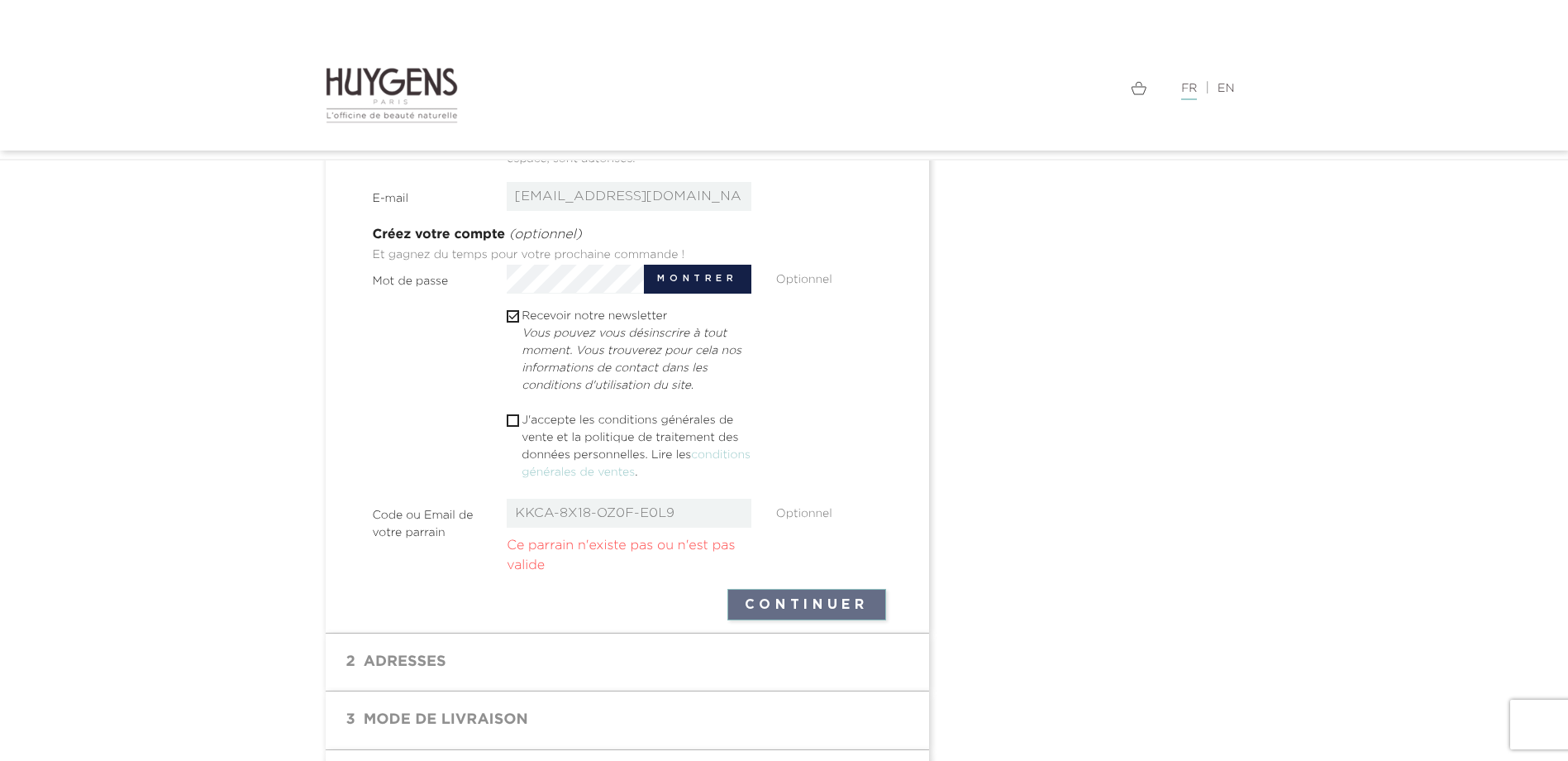
click at [513, 420] on input "checkbox" at bounding box center [512, 420] width 11 height 11
checkbox input "true"
drag, startPoint x: 693, startPoint y: 530, endPoint x: 531, endPoint y: 531, distance: 162.0
click at [531, 531] on div "KKCA-8X18-OZ0F-E0L9 Ce parrain n'existe pas ou n'est pas valide" at bounding box center [629, 537] width 270 height 77
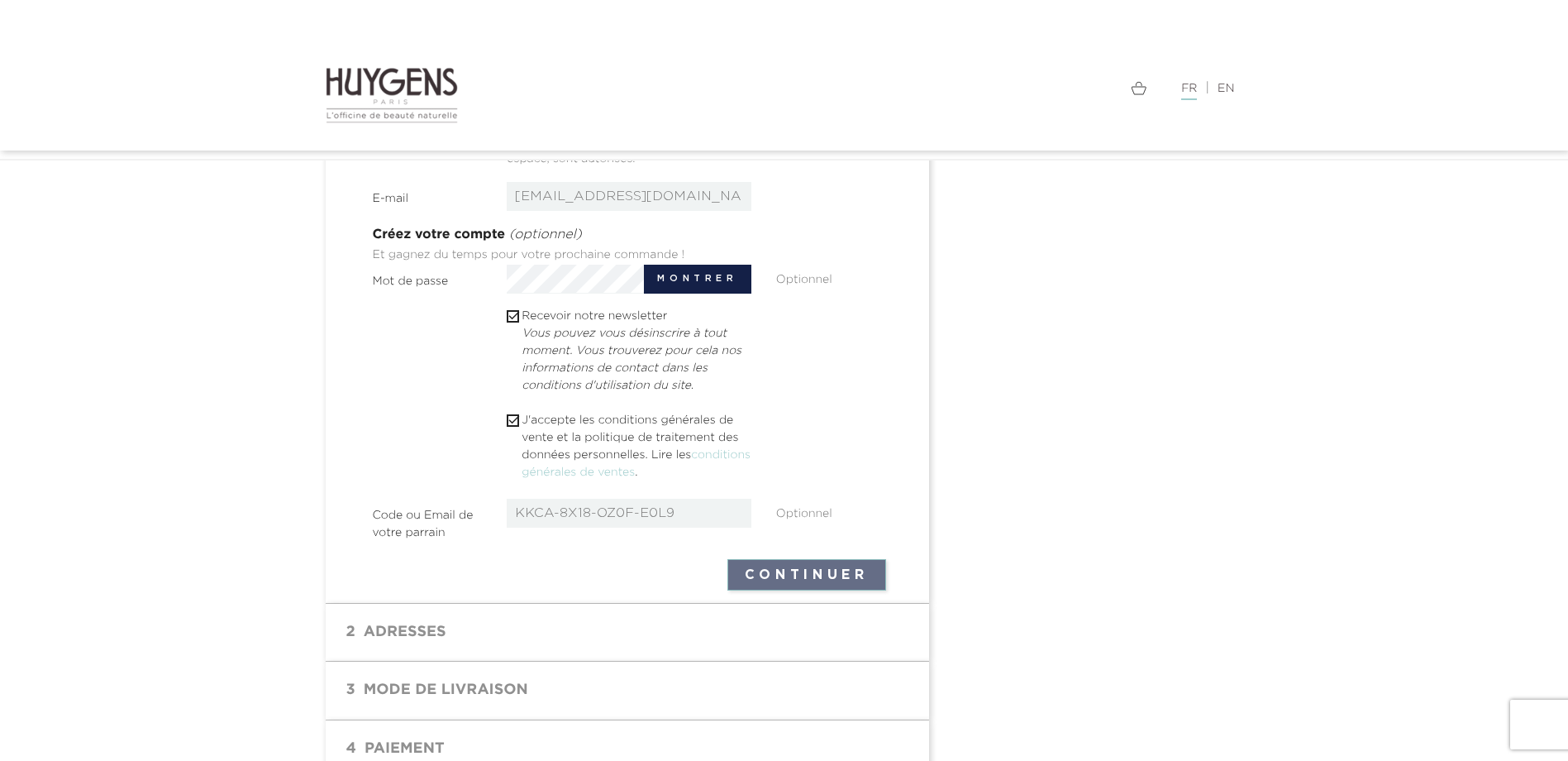
drag, startPoint x: 531, startPoint y: 531, endPoint x: 689, endPoint y: 517, distance: 158.6
click at [689, 517] on input "KKCA-8X18-OZ0F-E0L9" at bounding box center [629, 513] width 245 height 29
drag, startPoint x: 649, startPoint y: 505, endPoint x: 418, endPoint y: 513, distance: 231.1
click at [418, 513] on div "Code ou Email de votre parrain KKCA-8X18-OZ0F-E0L9 Optionnel" at bounding box center [629, 522] width 538 height 47
drag, startPoint x: 711, startPoint y: 510, endPoint x: 513, endPoint y: 516, distance: 198.1
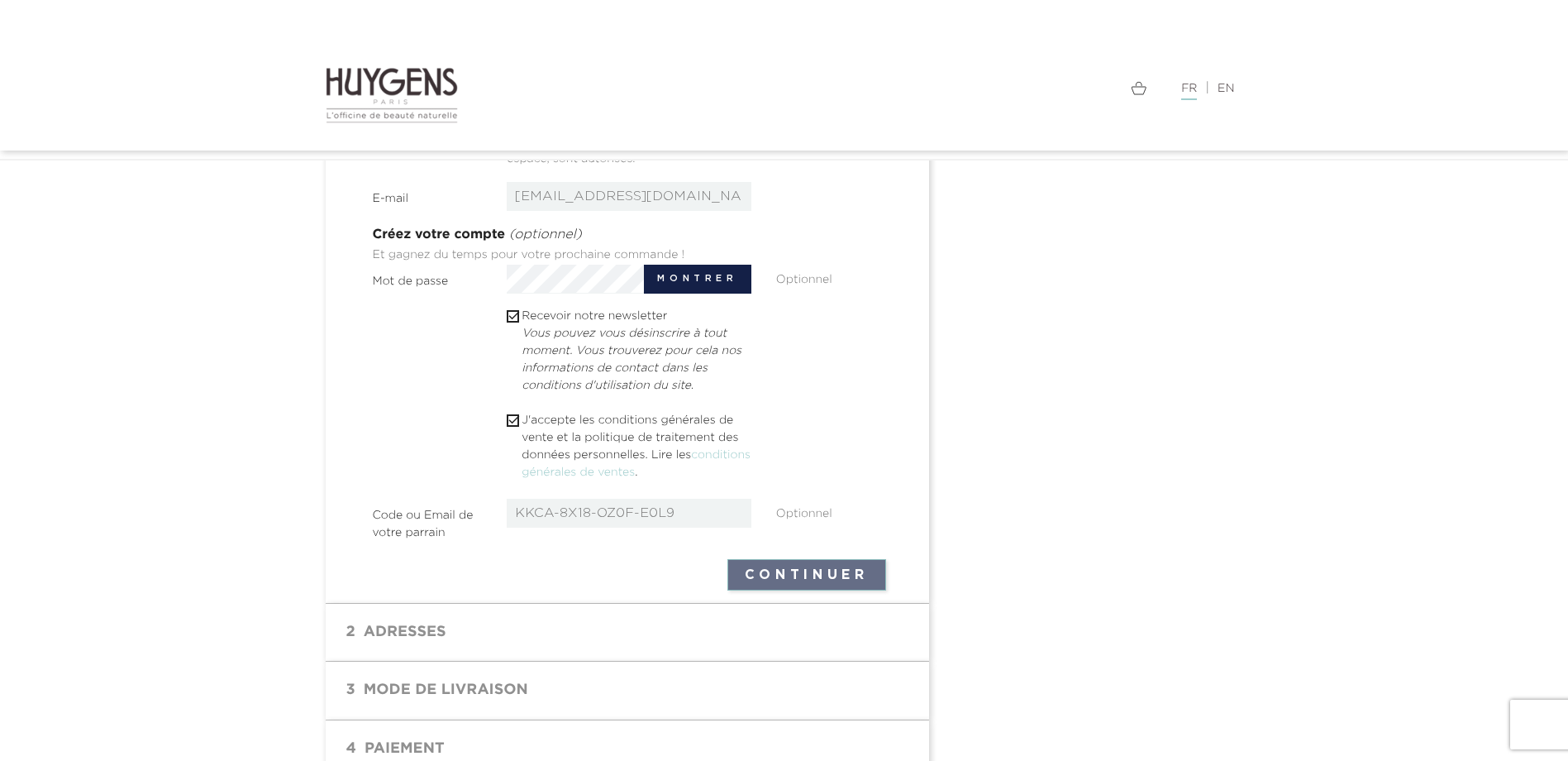
click at [513, 516] on input "KKCA-8X18-OZ0F-E0L9" at bounding box center [629, 513] width 245 height 29
click at [798, 555] on form "Civilité M Mme Prénom laura Seules les lettres et le point (.), suivi d'un espa…" at bounding box center [629, 283] width 514 height 616
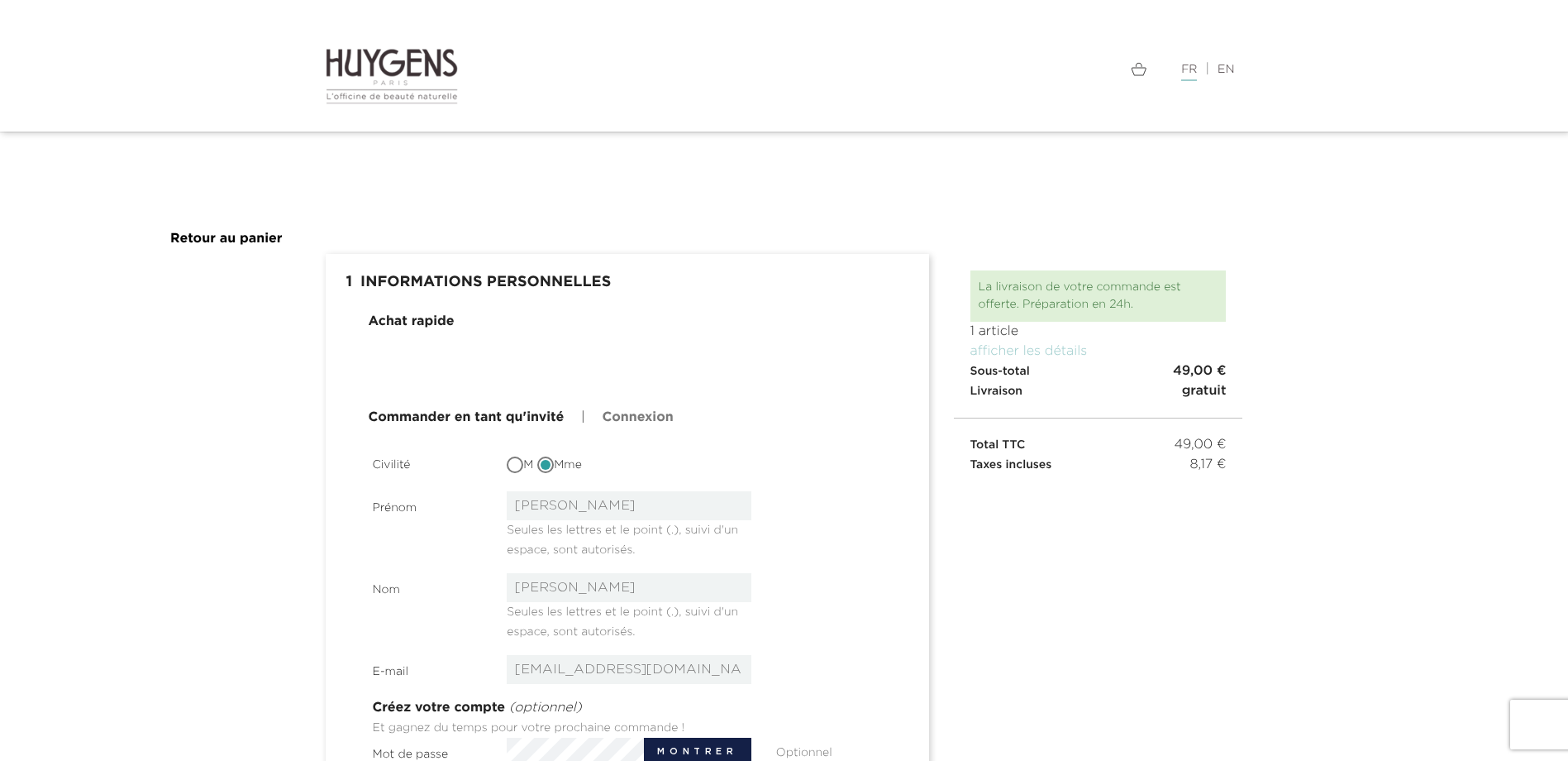
scroll to position [0, 0]
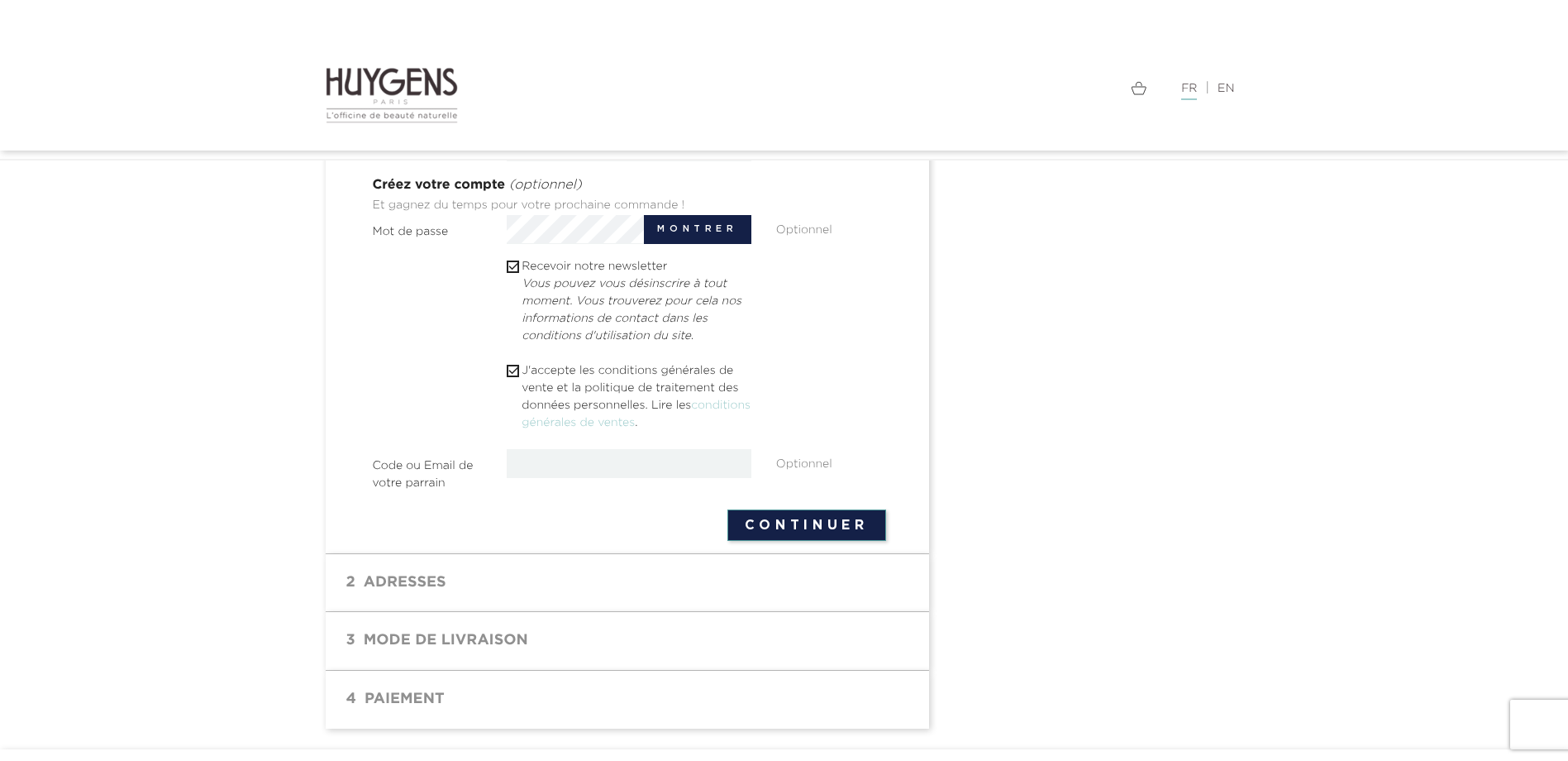
click at [426, 586] on h1 "2 Adresses" at bounding box center [627, 583] width 579 height 33
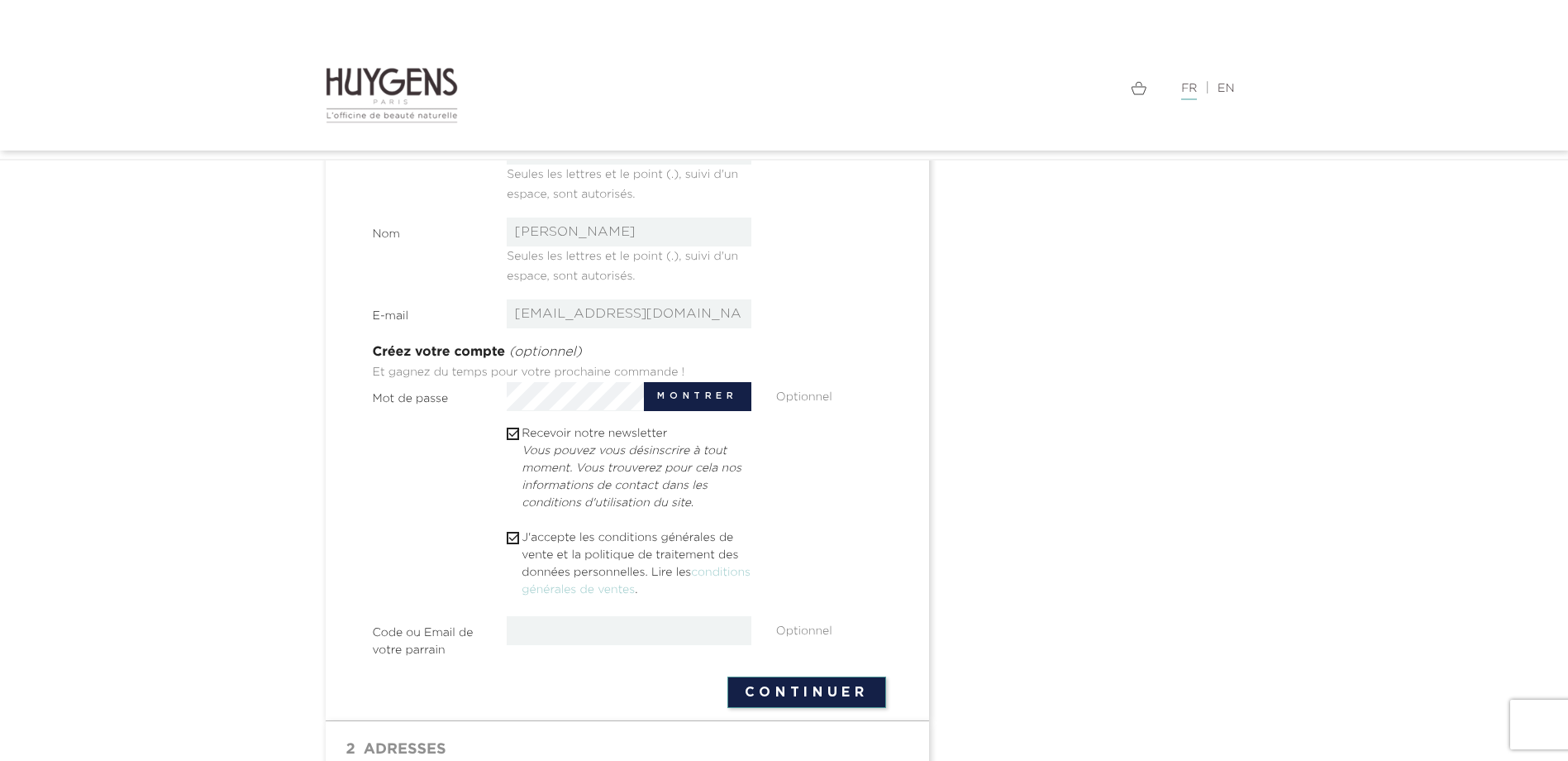
scroll to position [331, 0]
click at [520, 538] on icon "" at bounding box center [514, 536] width 15 height 15
click at [813, 678] on button "Continuer" at bounding box center [806, 690] width 159 height 31
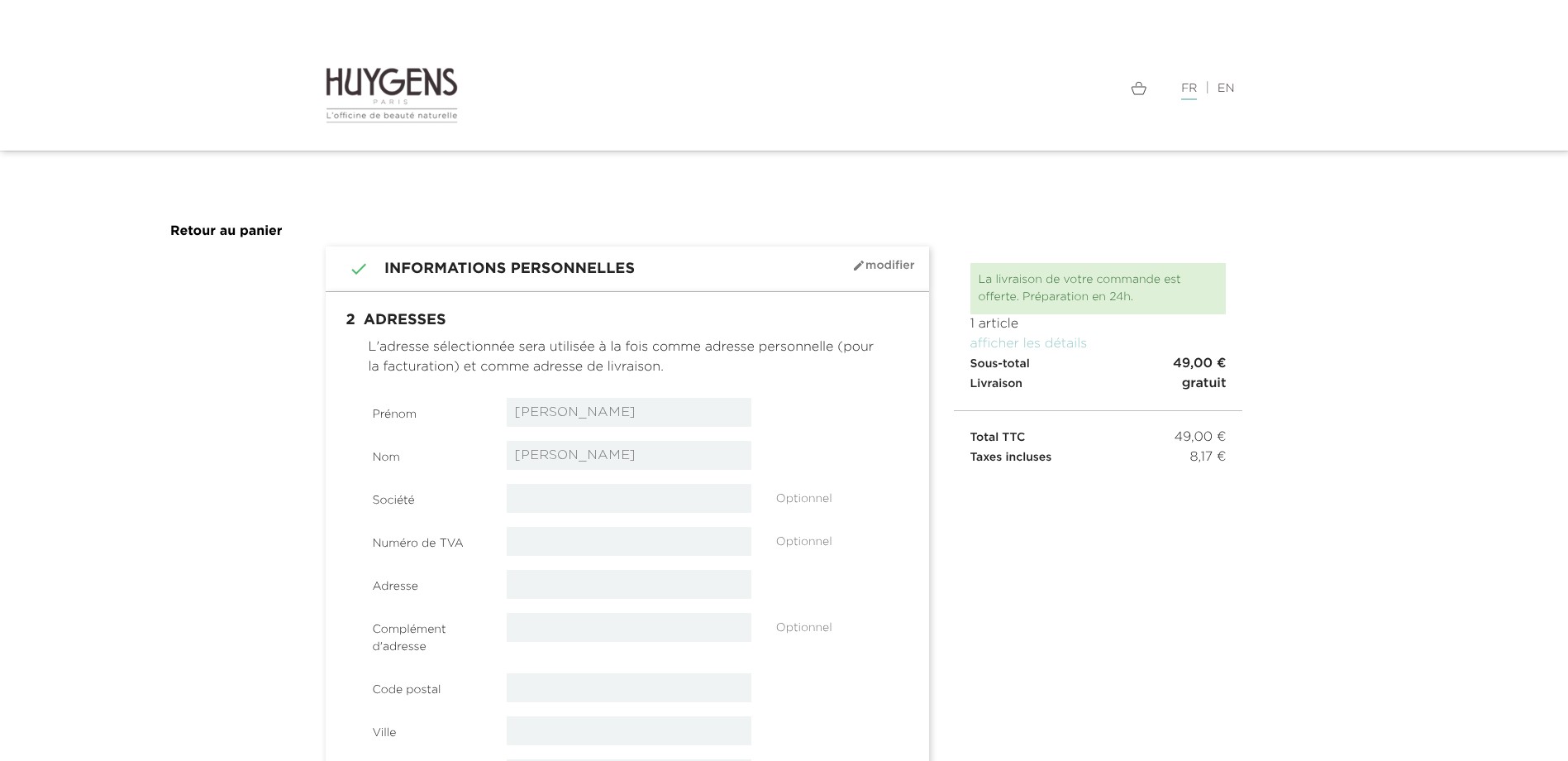
select select "8"
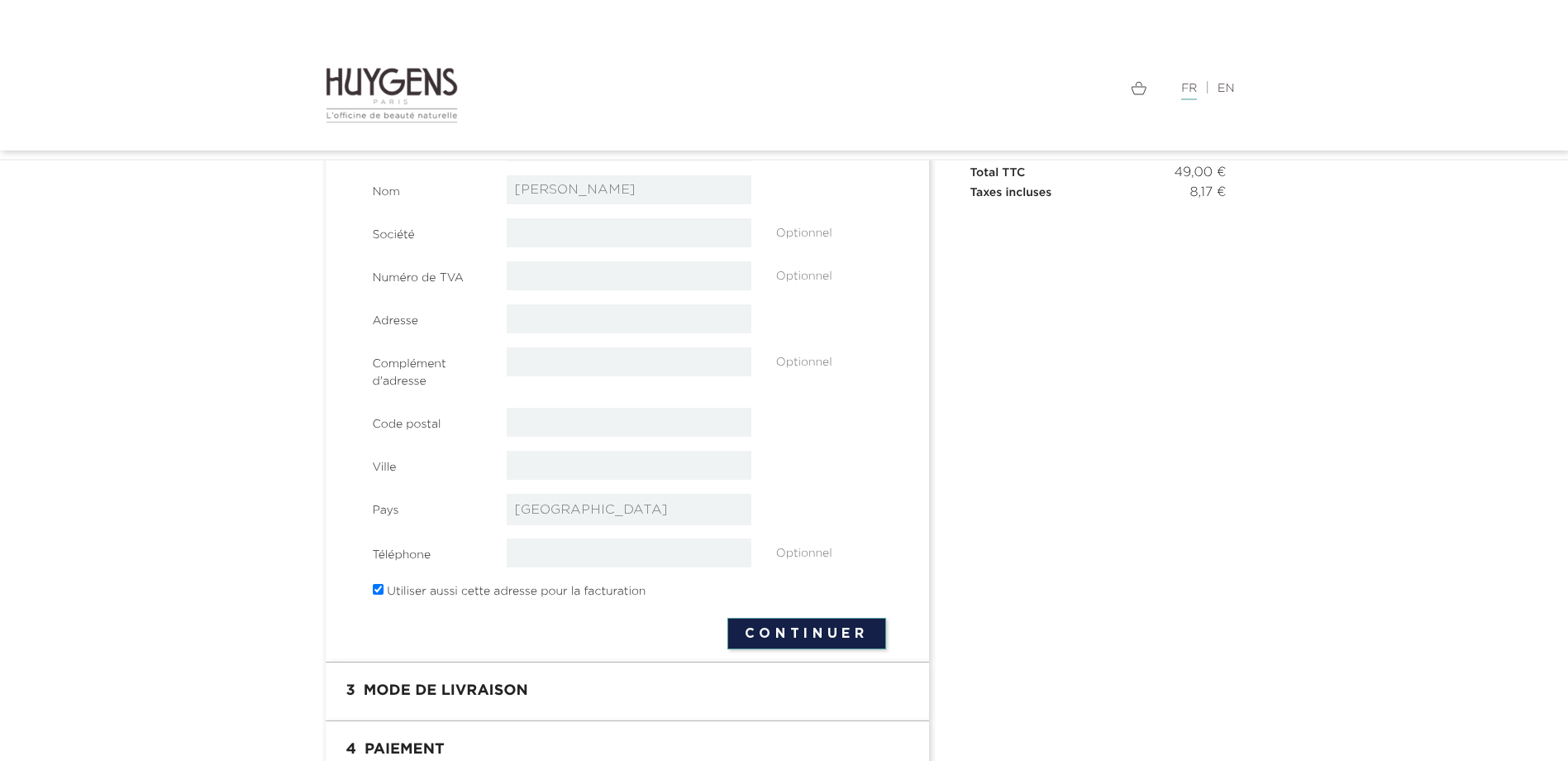
scroll to position [248, 0]
click at [521, 321] on input "text" at bounding box center [629, 316] width 245 height 29
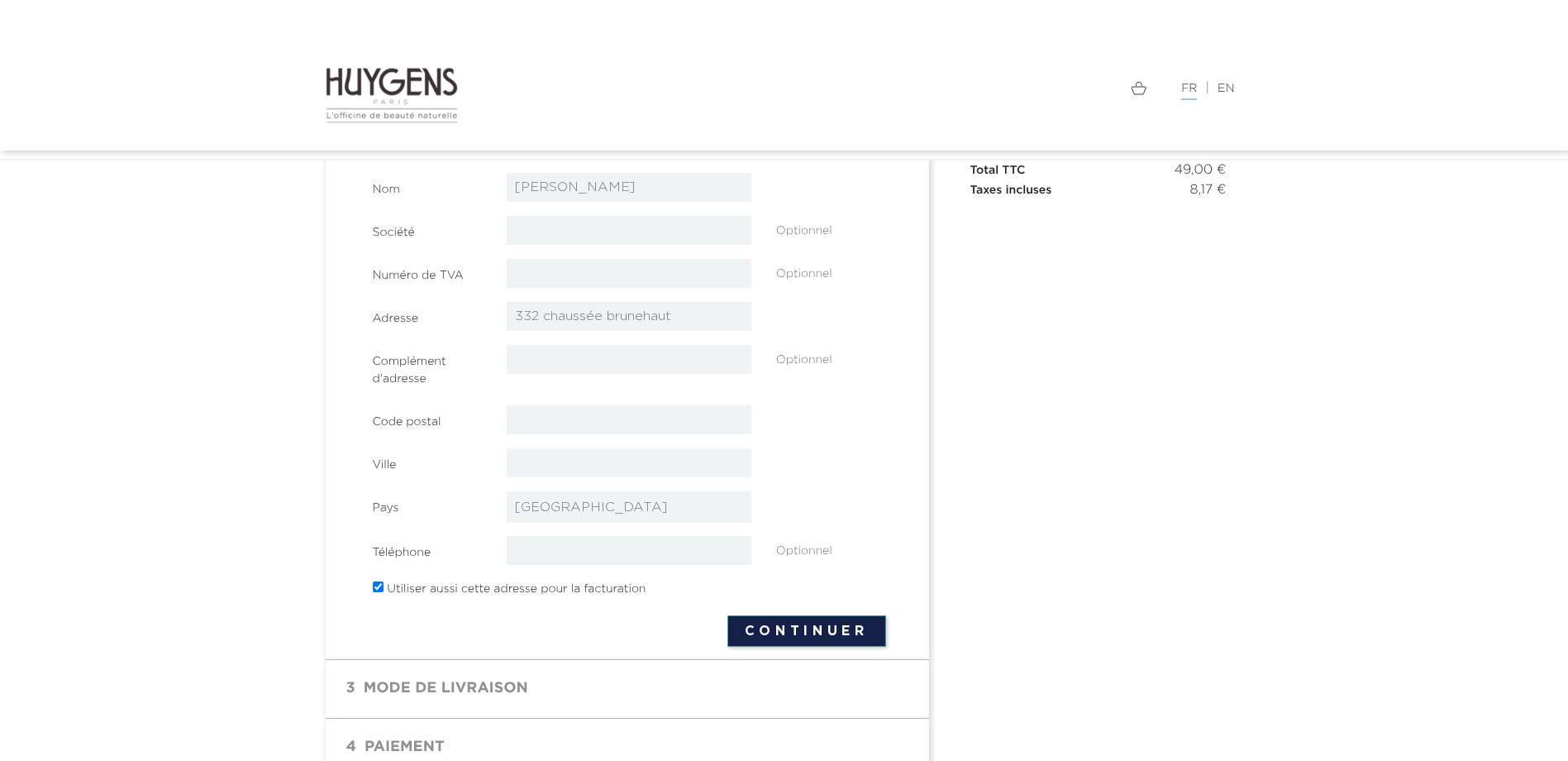
type input "332 chaussée brunehaut"
click at [568, 458] on input "text" at bounding box center [629, 462] width 245 height 29
click at [559, 428] on input "text" at bounding box center [629, 420] width 245 height 29
type input "62150"
click at [568, 453] on input "text" at bounding box center [629, 462] width 245 height 29
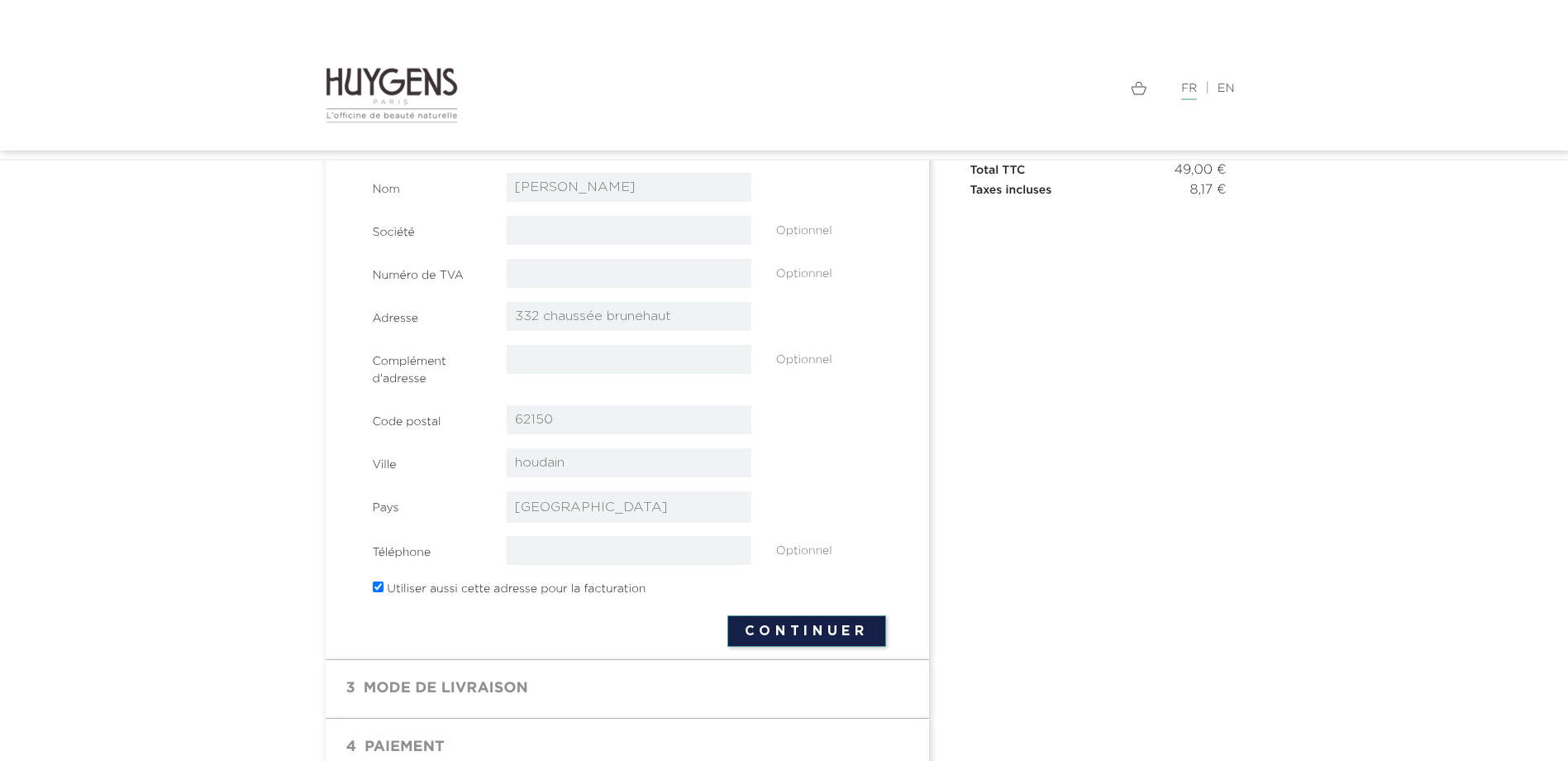
type input "houdain"
click at [577, 553] on input "tel" at bounding box center [629, 550] width 245 height 29
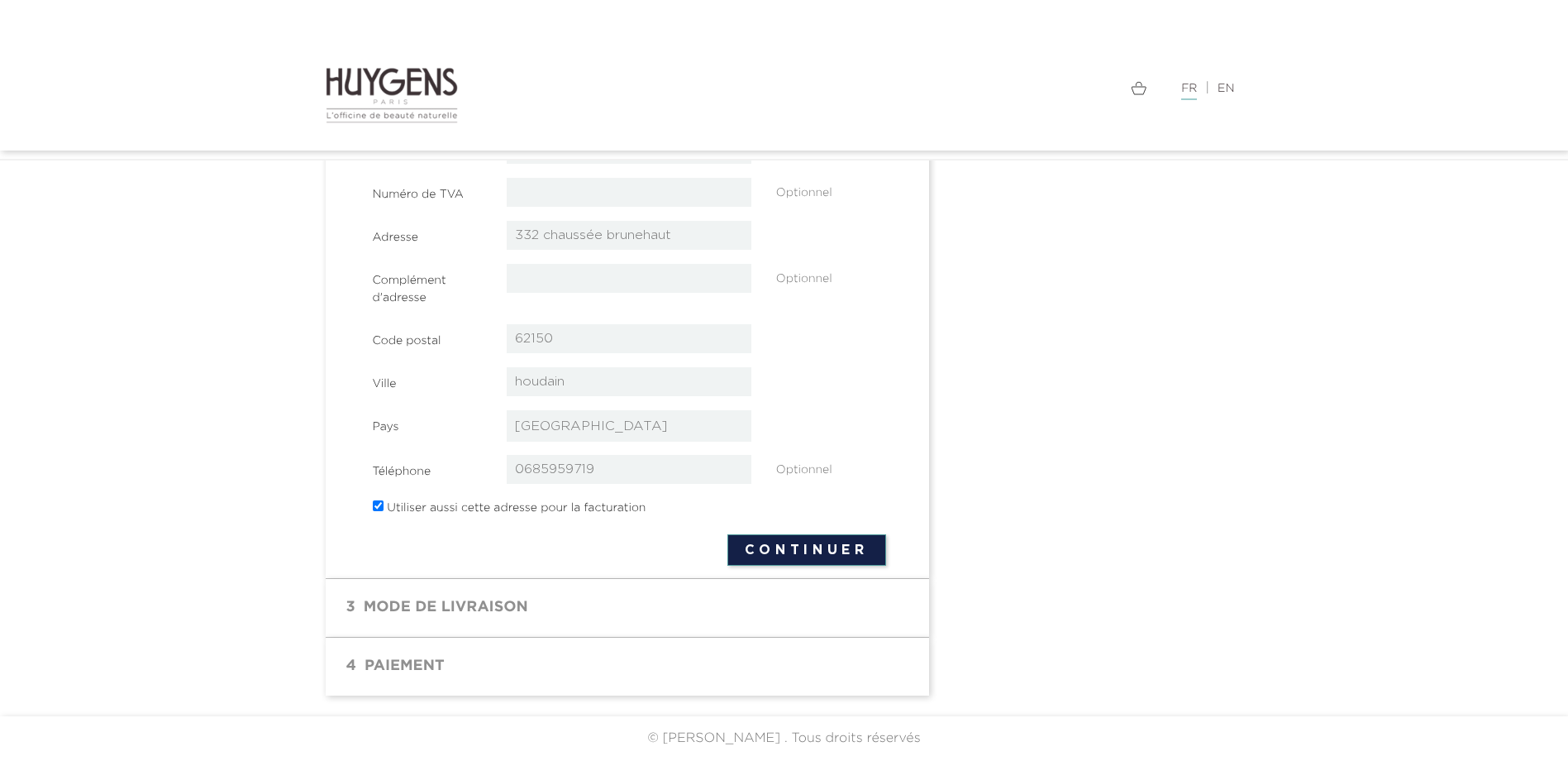
type input "0685959719"
click at [767, 551] on button "Continuer" at bounding box center [806, 549] width 159 height 31
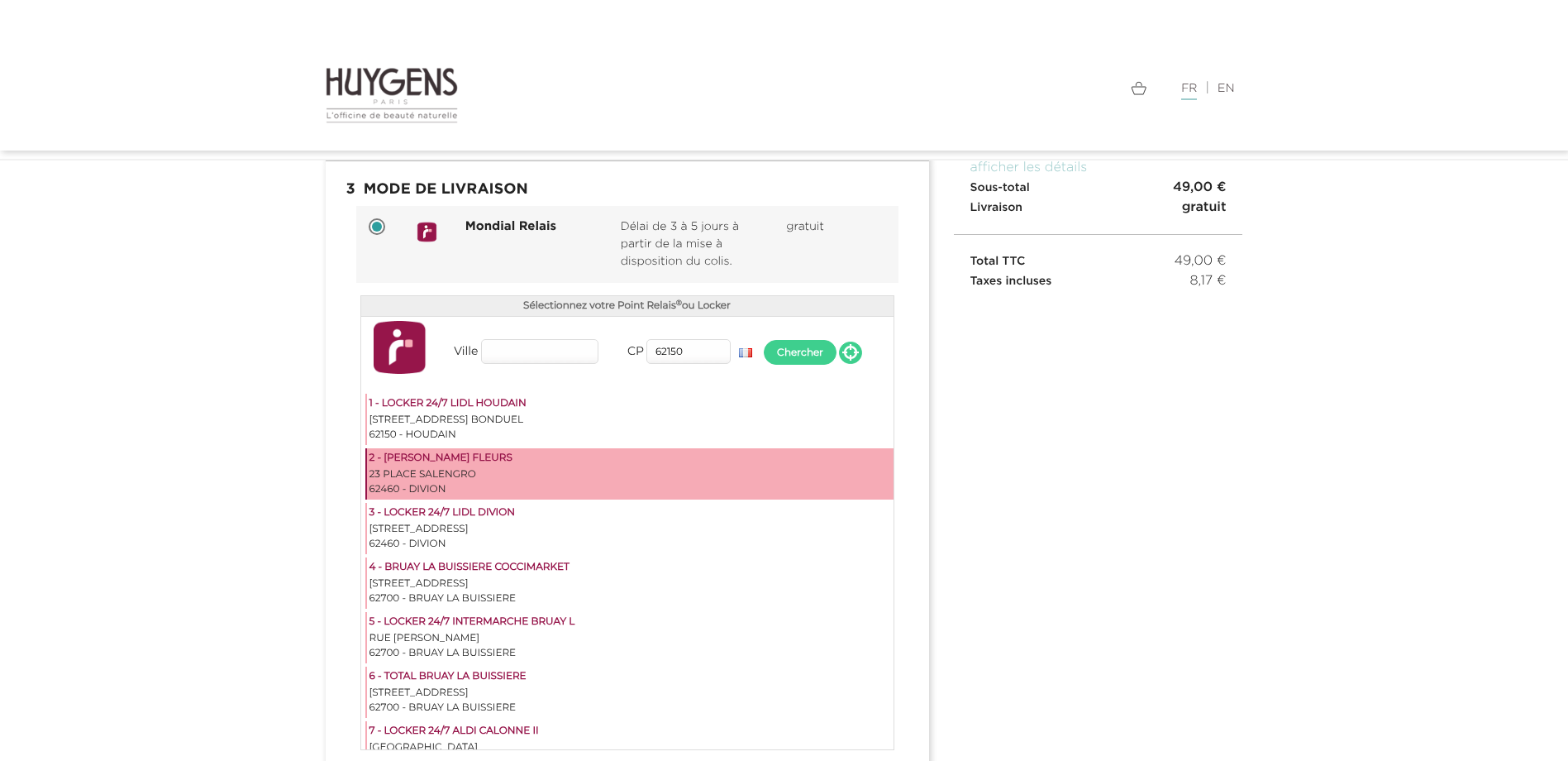
scroll to position [248, 0]
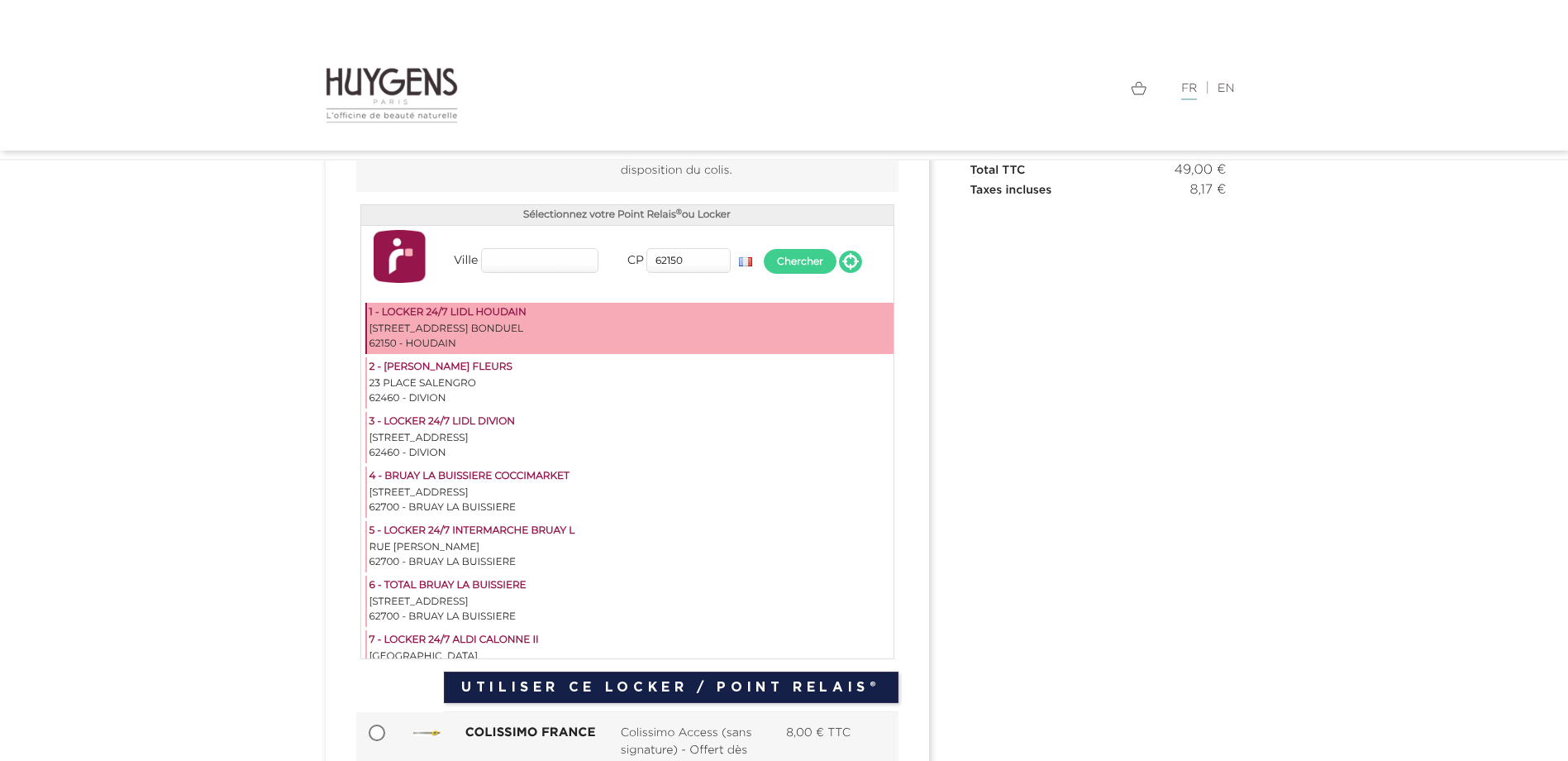
click at [548, 331] on div "[STREET_ADDRESS] BONDUEL" at bounding box center [631, 329] width 521 height 15
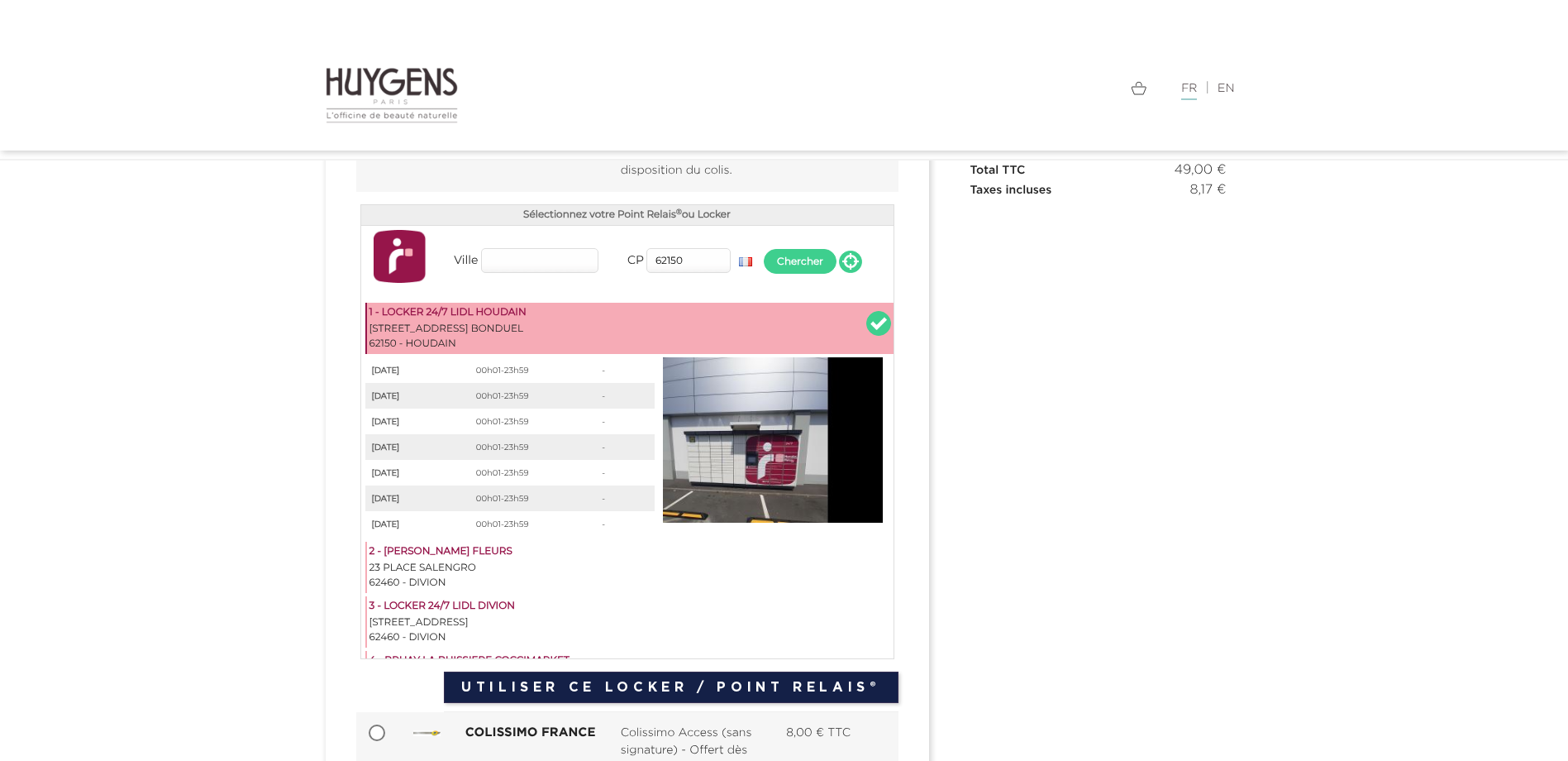
scroll to position [331, 0]
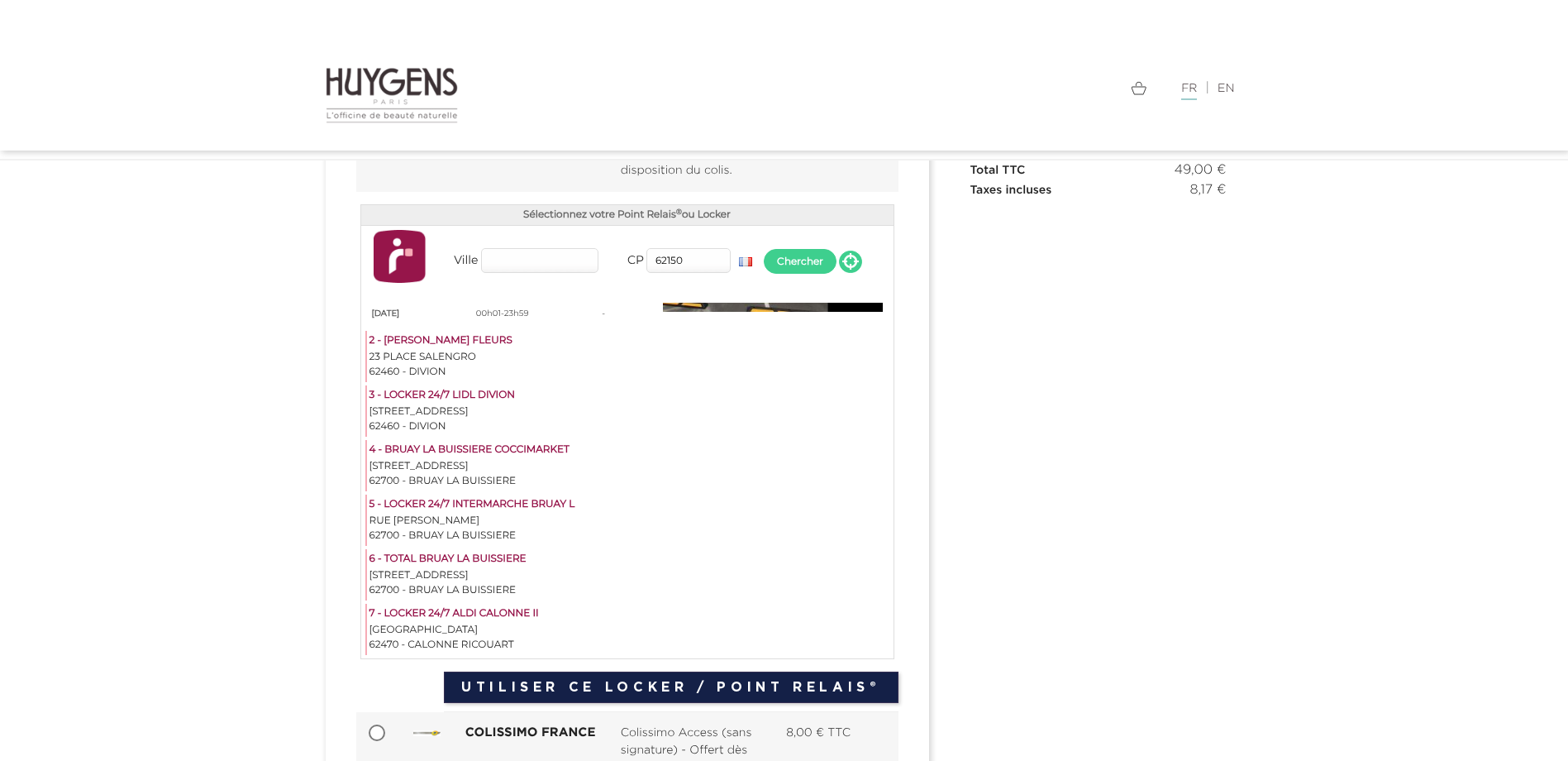
click at [558, 679] on button "Utiliser ce Locker / Point Relais®" at bounding box center [671, 686] width 454 height 31
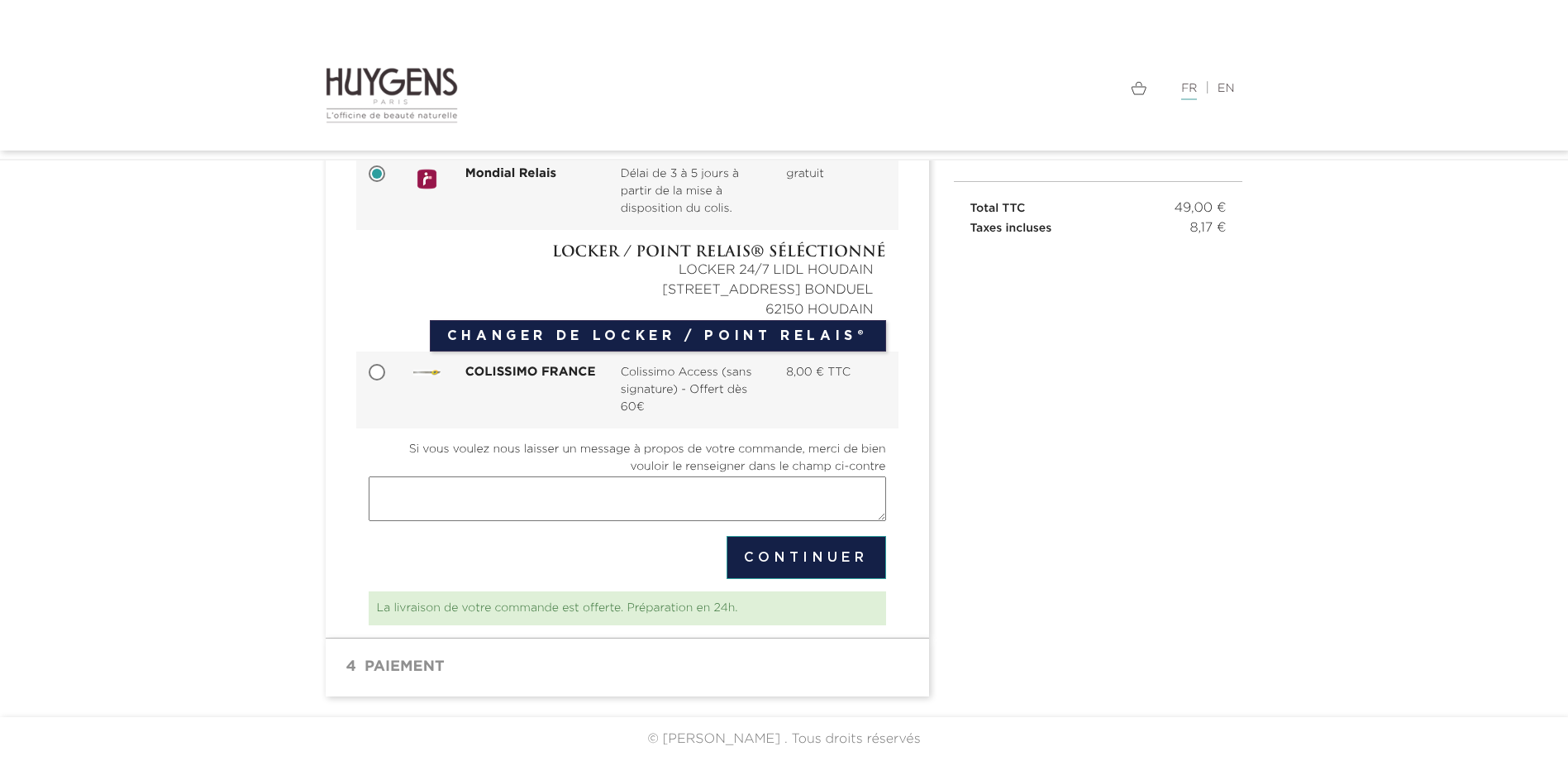
click at [571, 499] on textarea "Si vous voulez nous laisser un message à propos de votre commande, merci de bie…" at bounding box center [628, 498] width 518 height 44
click at [749, 550] on button "Continuer" at bounding box center [806, 557] width 160 height 43
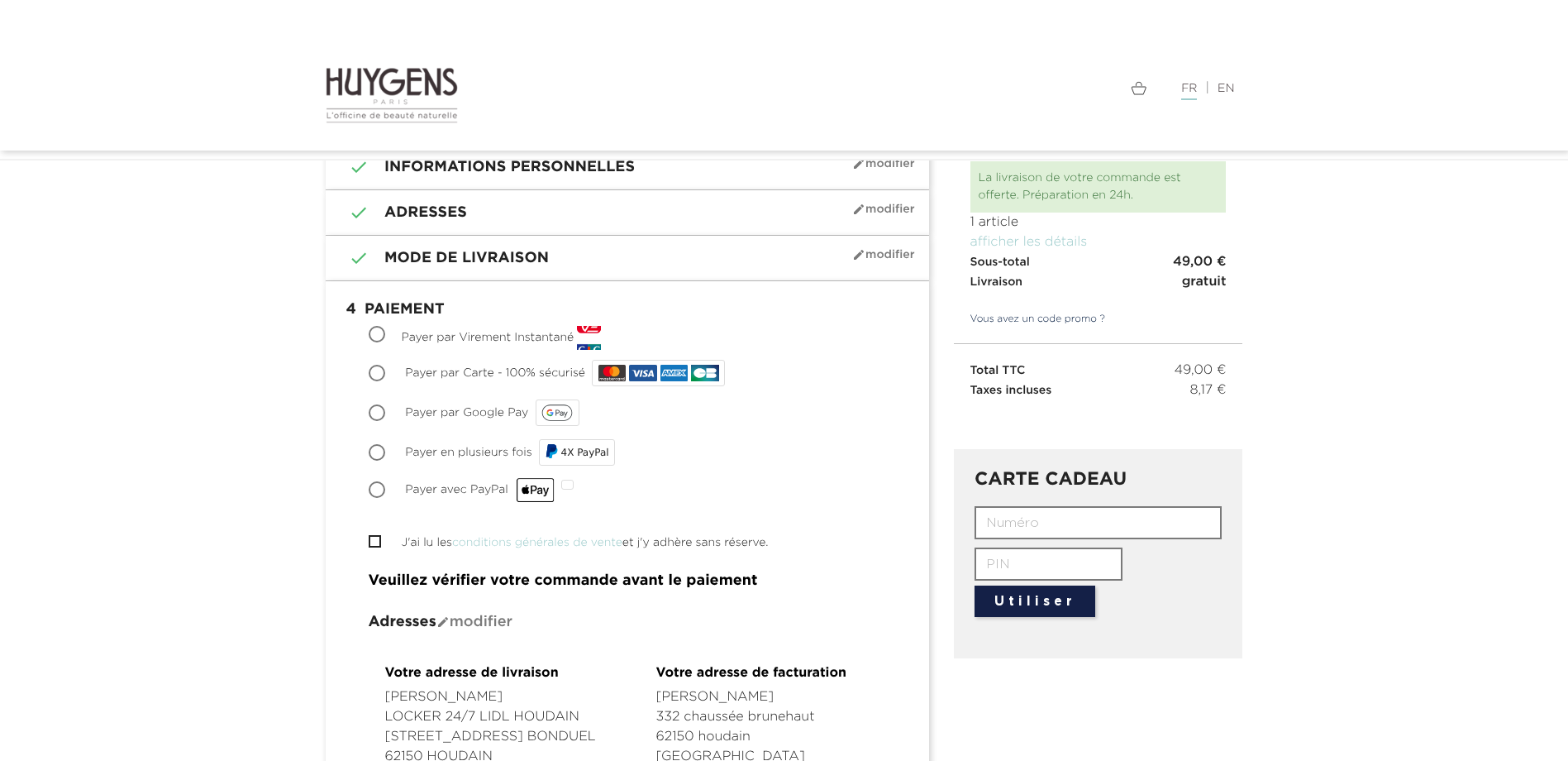
scroll to position [113, 0]
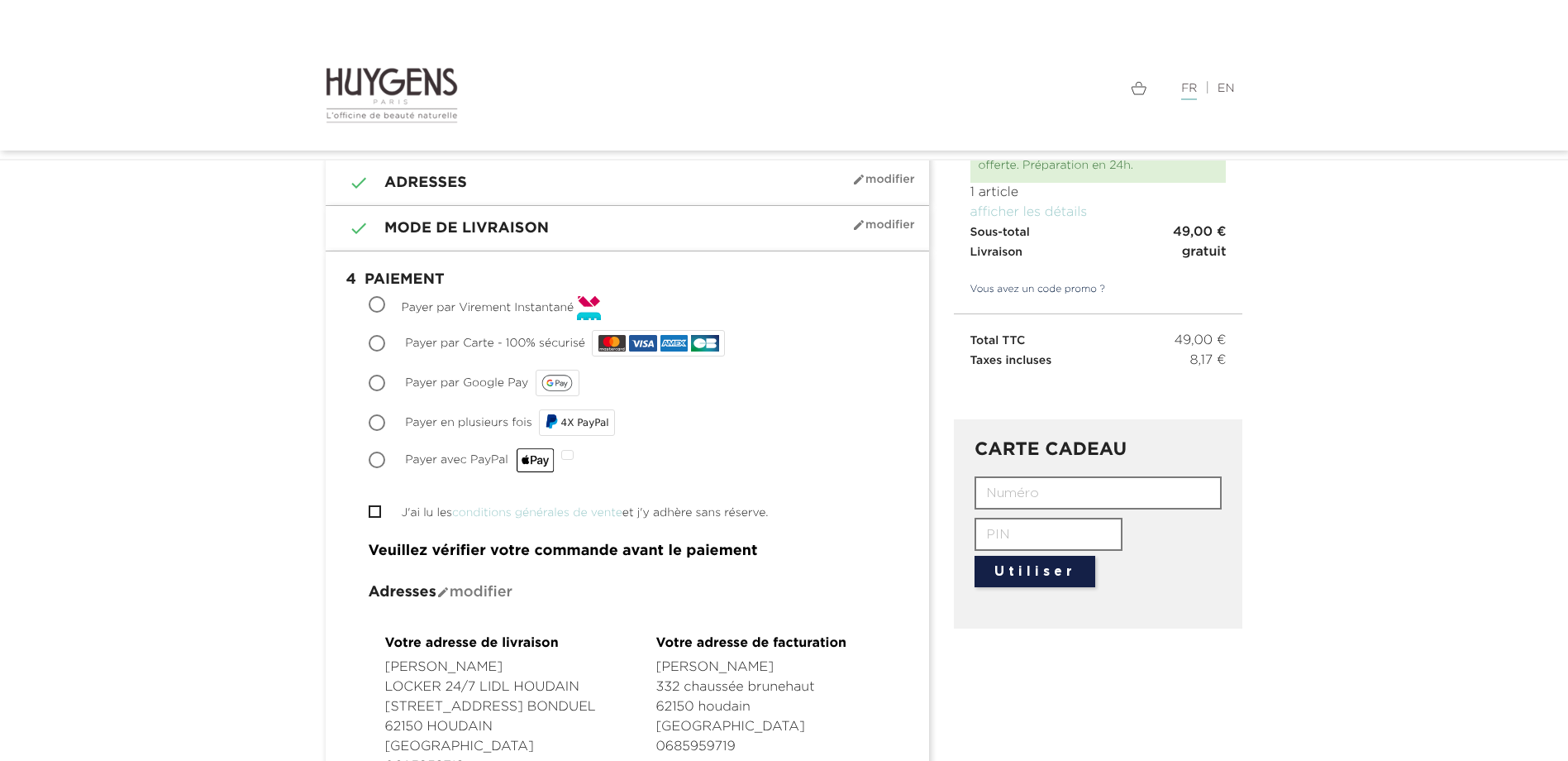
click at [1006, 493] on input "text" at bounding box center [1098, 492] width 247 height 33
paste input "KKCA-8X18-OZ0F-E0L9"
type input "KKCA-8X18-OZ0F-E0L9"
click at [1047, 586] on button "Utiliser" at bounding box center [1035, 570] width 121 height 31
drag, startPoint x: 1181, startPoint y: 485, endPoint x: 901, endPoint y: 520, distance: 282.2
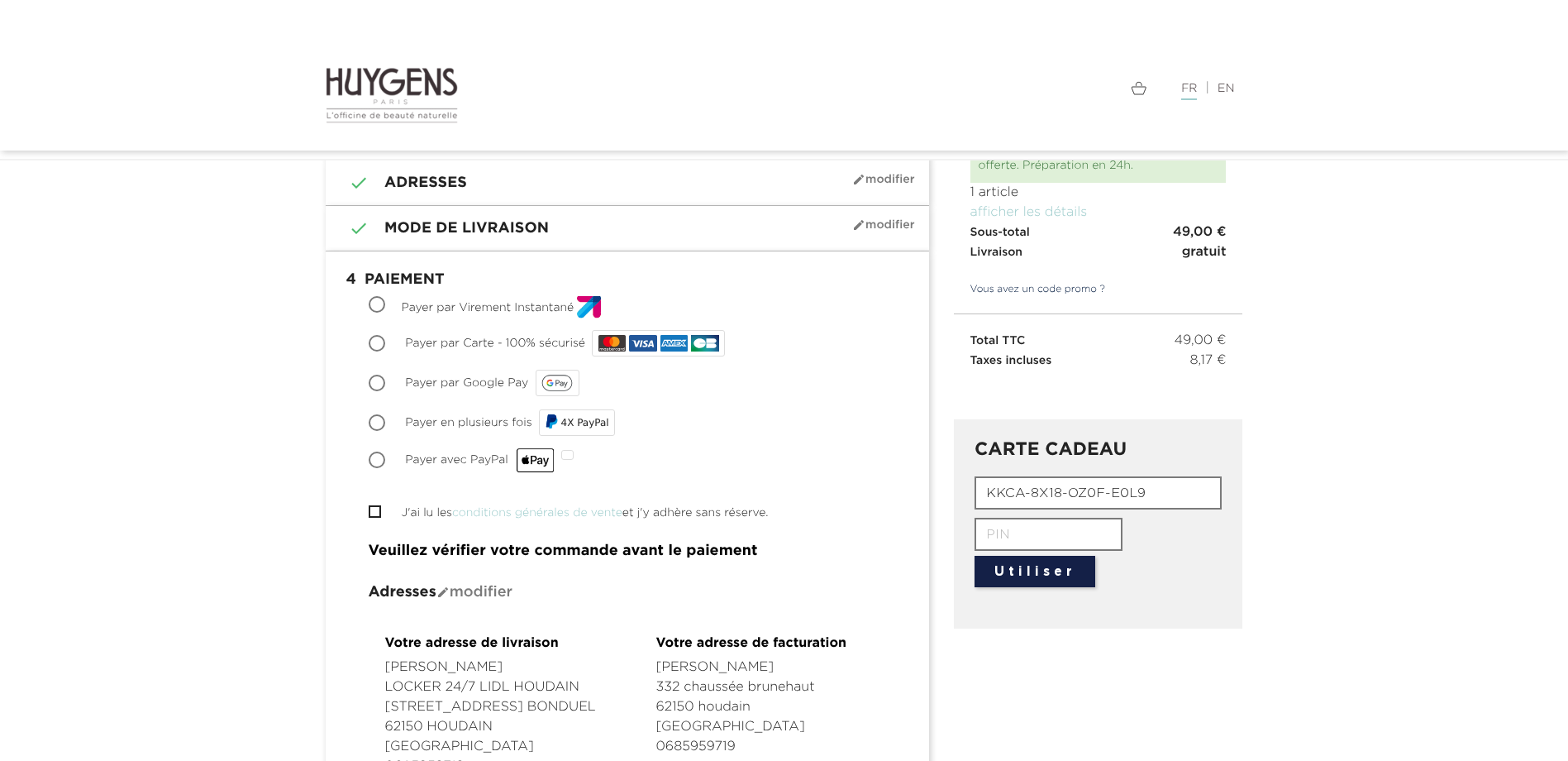
click at [910, 519] on div " 1 Informations personnelles mode_edit Modifier Connecté en tant que laura chw…" at bounding box center [784, 768] width 943 height 1306
click at [1068, 286] on link "Vous avez un code promo ?" at bounding box center [1031, 289] width 153 height 15
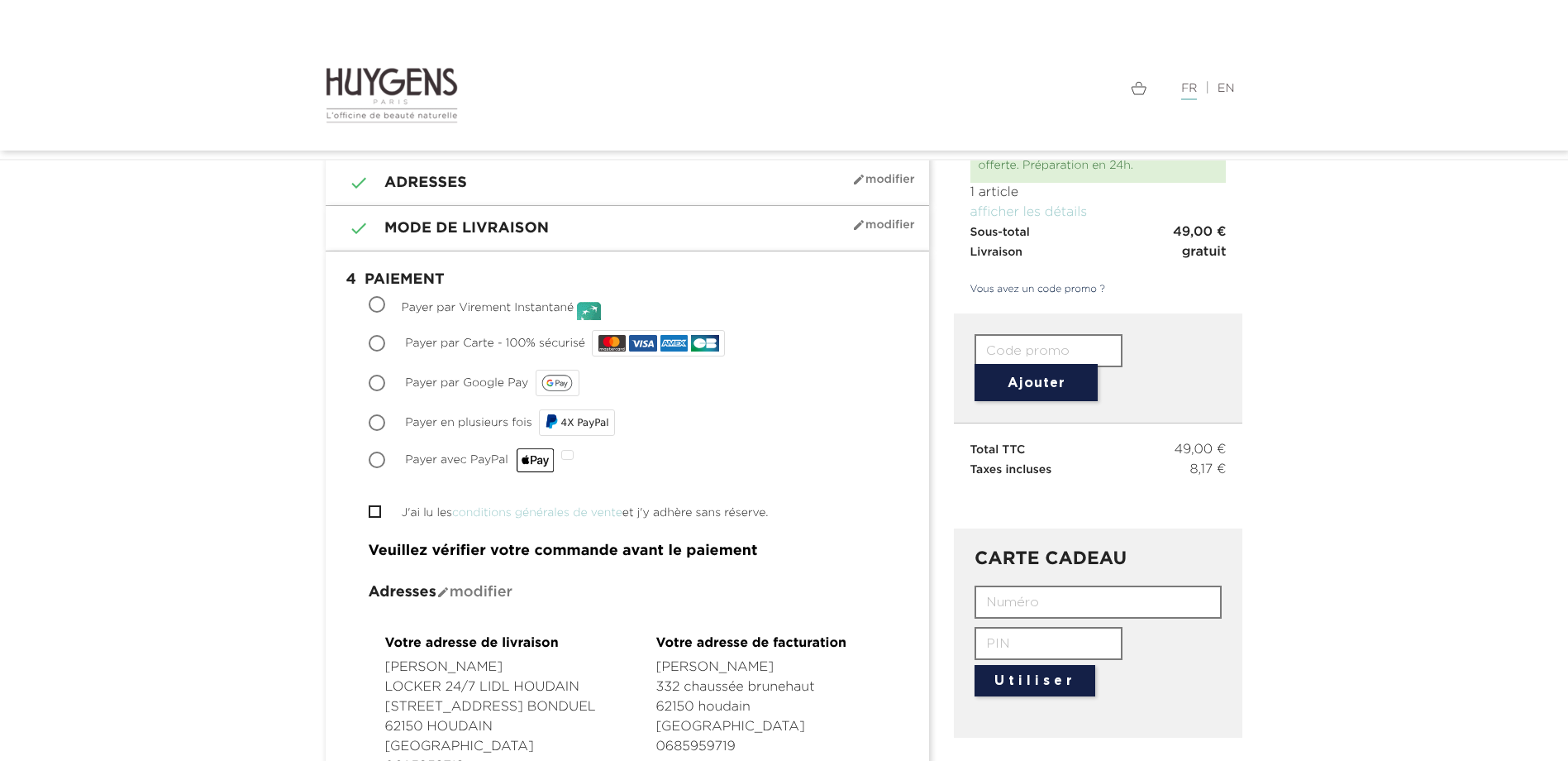
click at [1043, 343] on input "text" at bounding box center [1048, 350] width 148 height 33
paste input "KKCA-8X18-OZ0F-E0L9"
type input "KKCA-8X18-OZ0F-E0L9"
click at [1019, 391] on button "Ajouter" at bounding box center [1036, 382] width 123 height 37
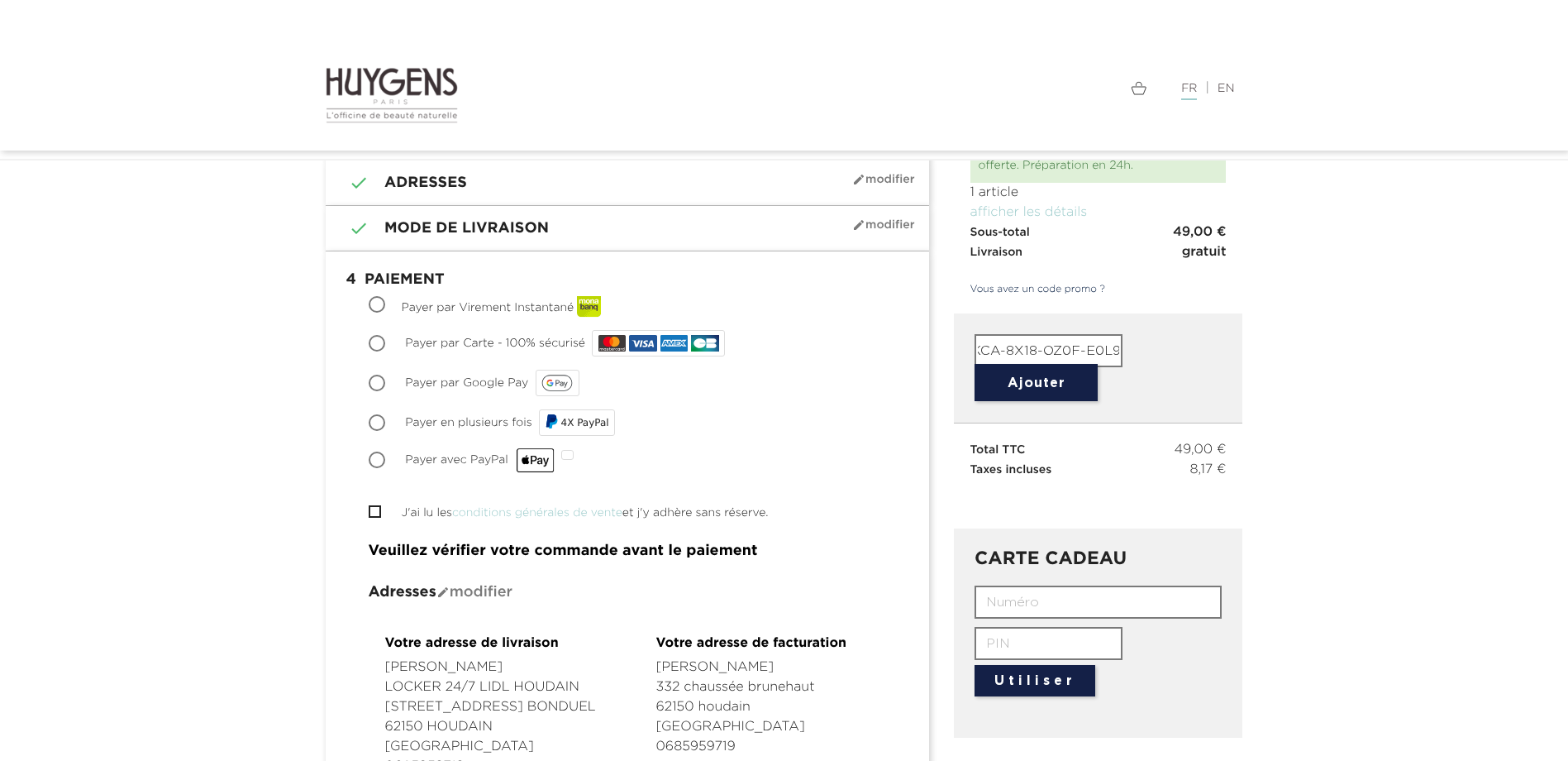
scroll to position [0, 0]
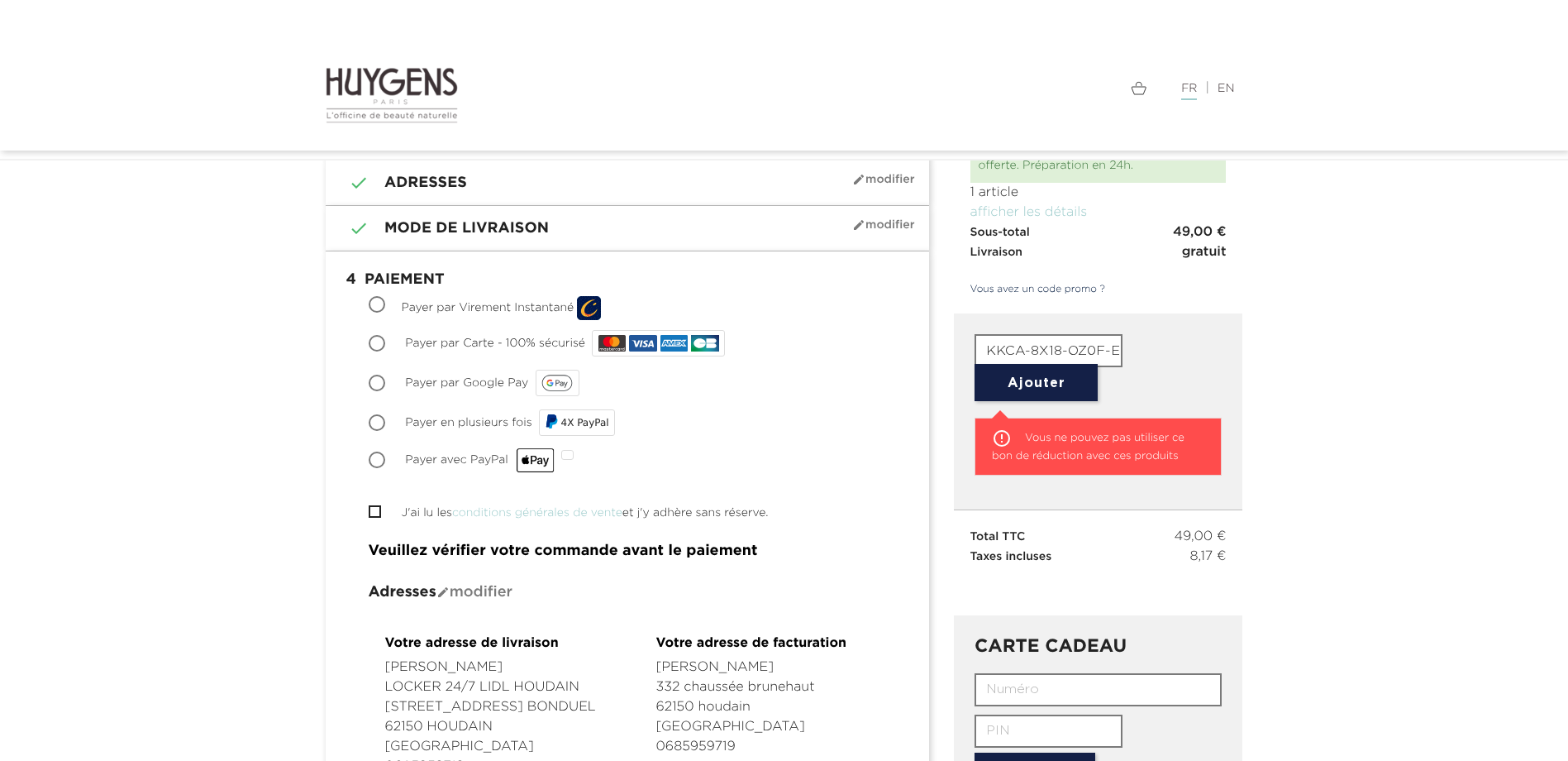
click at [1083, 376] on button "Ajouter" at bounding box center [1036, 382] width 123 height 37
click at [1039, 386] on button "Ajouter" at bounding box center [1036, 382] width 123 height 37
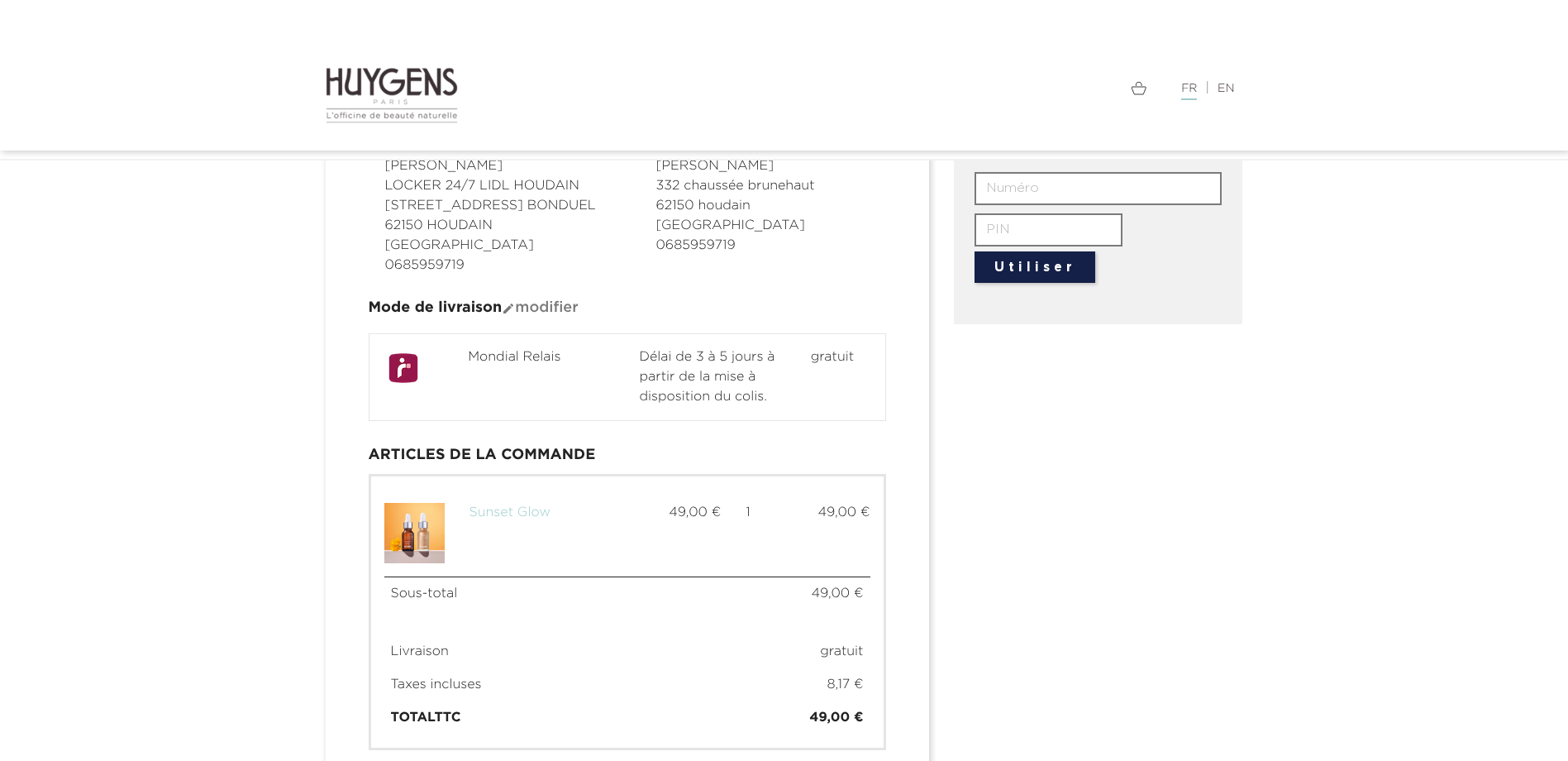
scroll to position [857, 0]
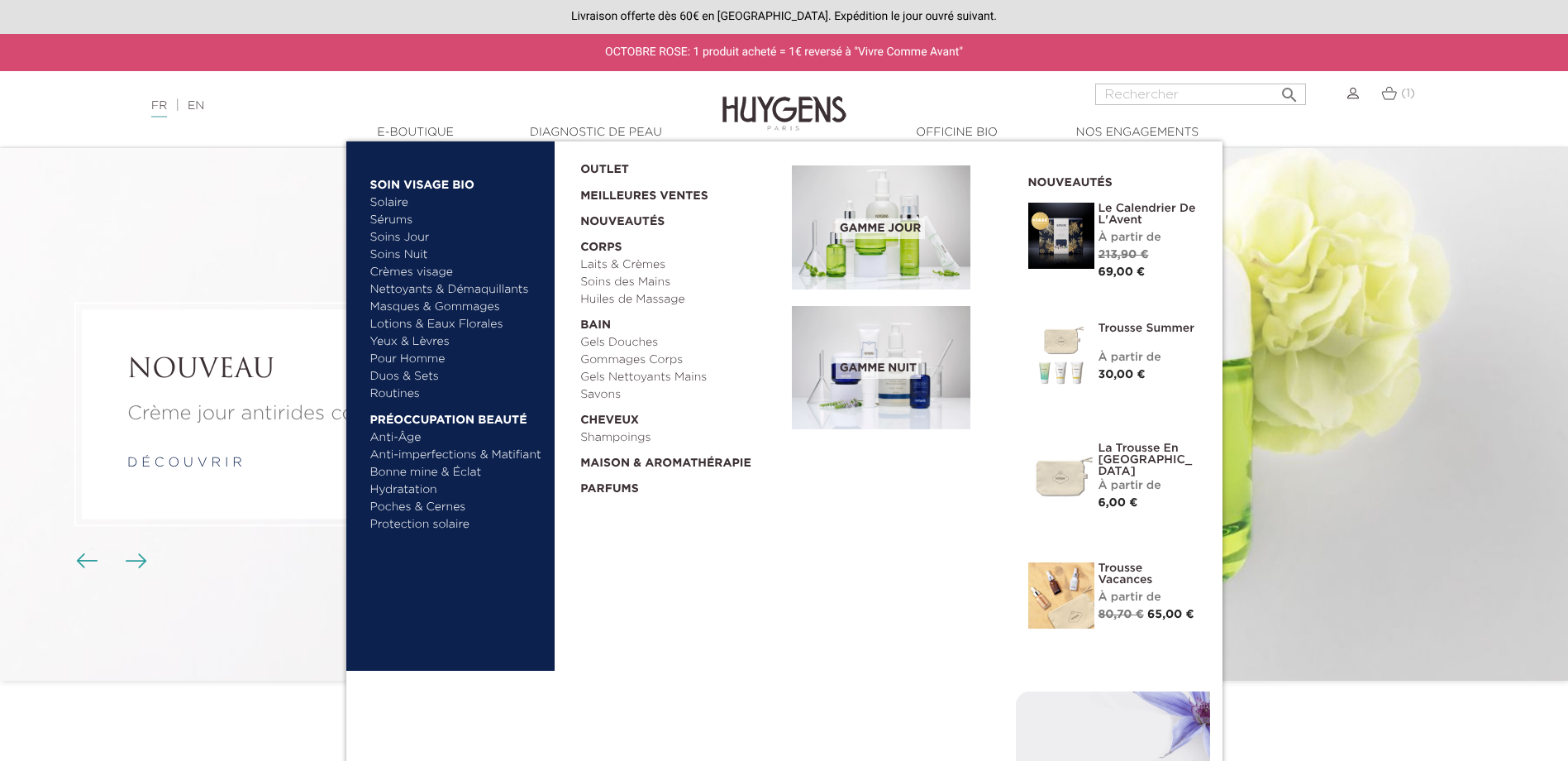
click at [1140, 569] on link "Trousse Vacances" at bounding box center [1149, 574] width 99 height 23
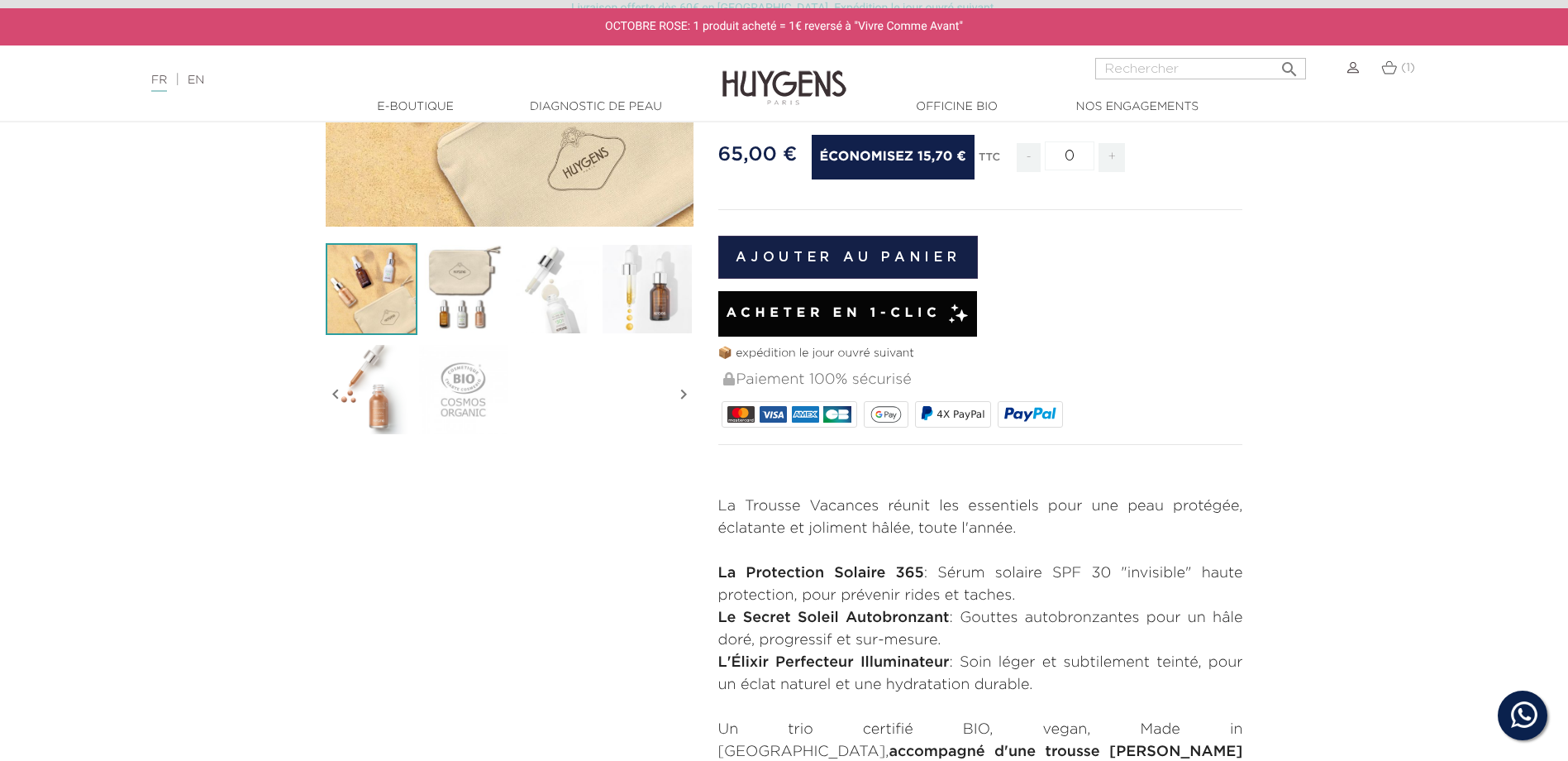
scroll to position [165, 0]
